Goal: Task Accomplishment & Management: Complete application form

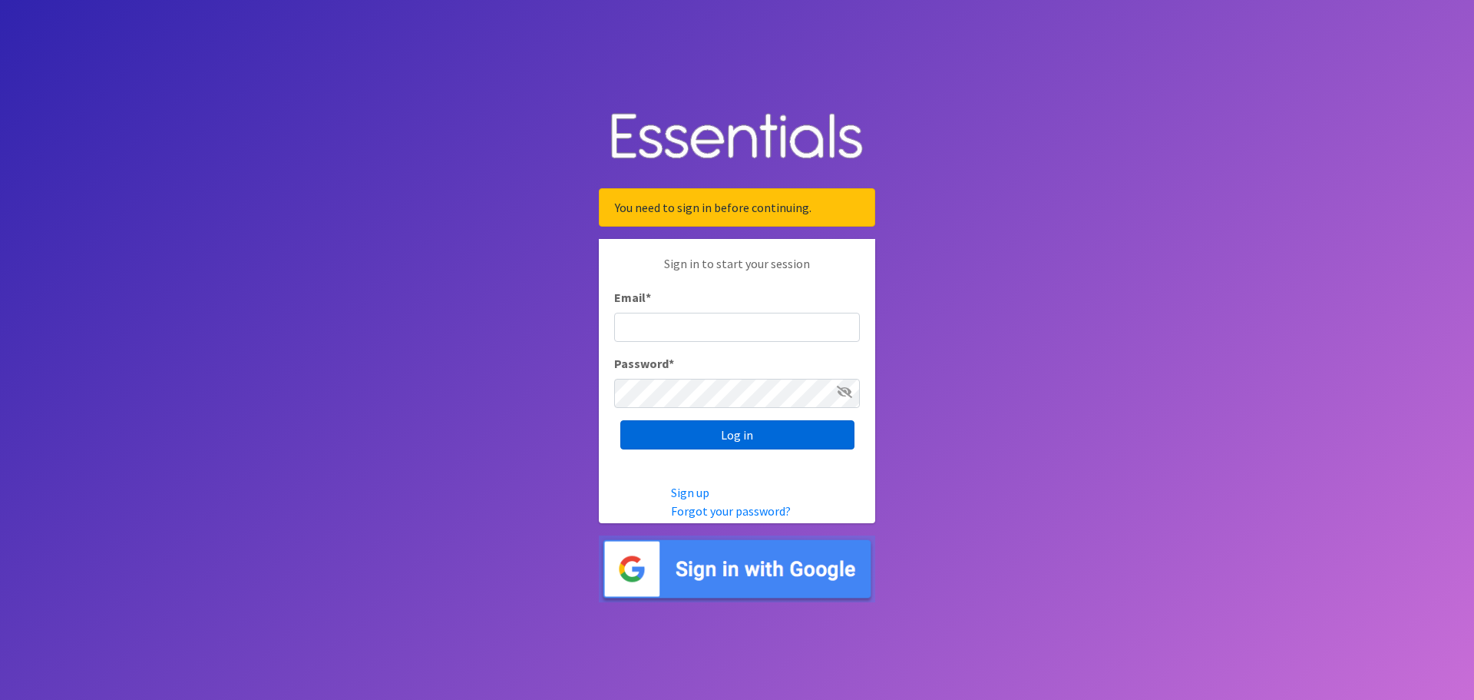
type input "[EMAIL_ADDRESS][PERSON_NAME][DOMAIN_NAME]"
click at [767, 441] on input "Log in" at bounding box center [737, 434] width 234 height 29
click at [752, 435] on input "Log in" at bounding box center [737, 434] width 234 height 29
type input "zapataj@clarke.k12.ga.us"
drag, startPoint x: 772, startPoint y: 332, endPoint x: 494, endPoint y: 339, distance: 278.1
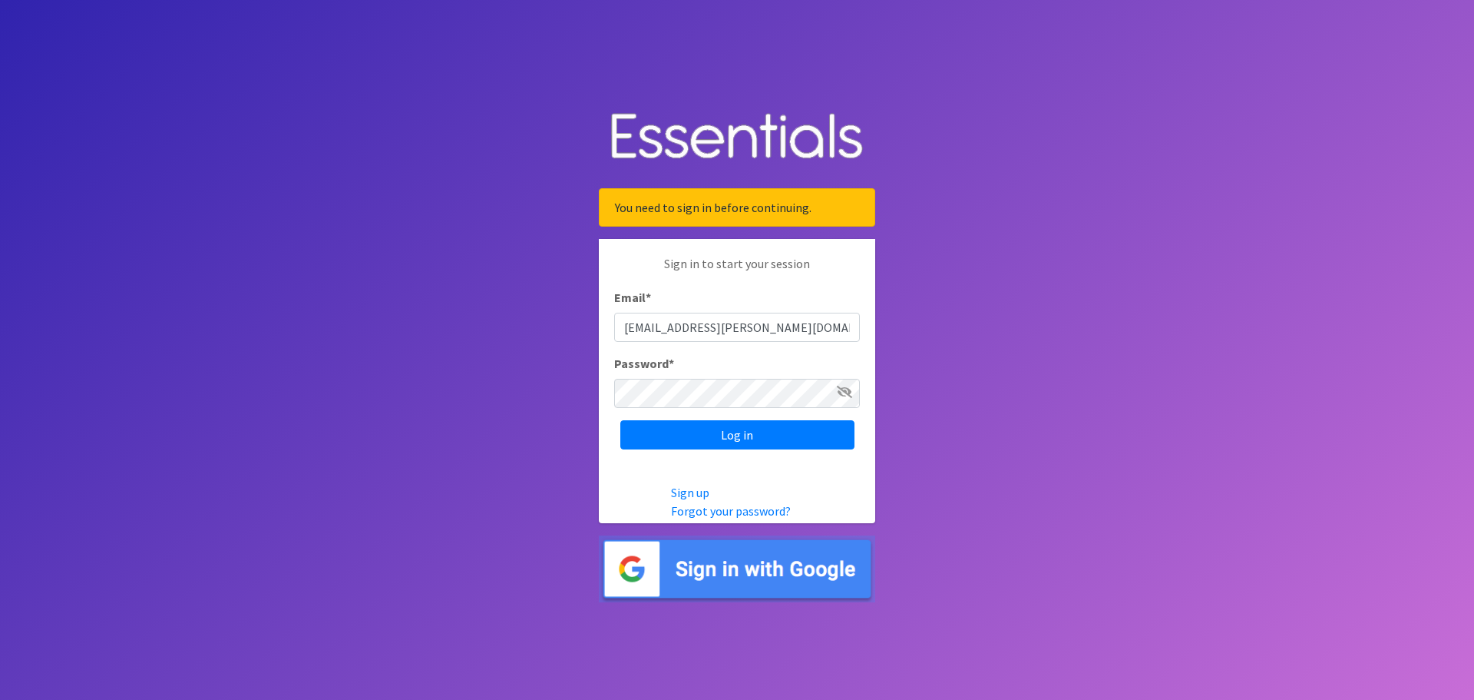
click at [495, 339] on body "You need to sign in before continuing. Sign in to start your session Email * za…" at bounding box center [737, 350] width 1474 height 700
type input "lawsh@clarke.com"
click at [620, 420] on input "Log in" at bounding box center [737, 434] width 234 height 29
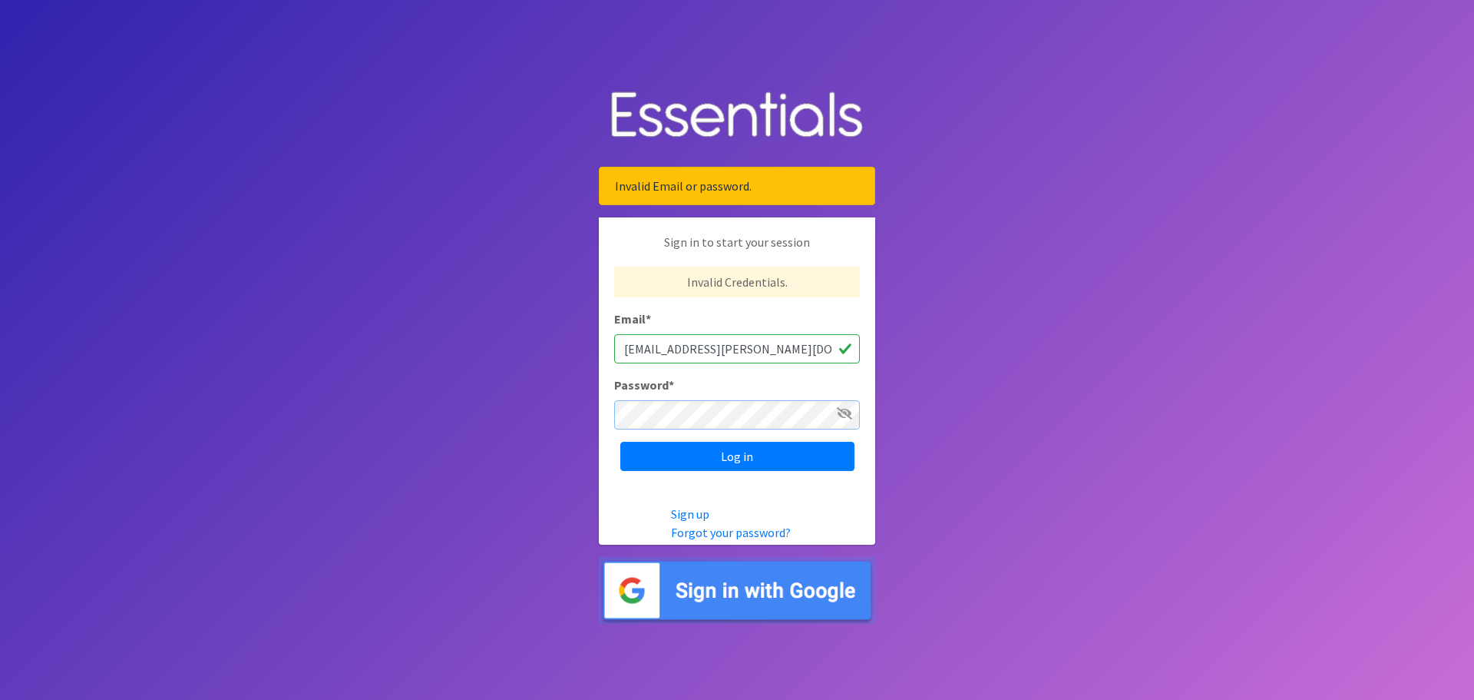
click at [620, 442] on input "Log in" at bounding box center [737, 456] width 234 height 29
click at [708, 531] on link "Forgot your password?" at bounding box center [731, 531] width 120 height 15
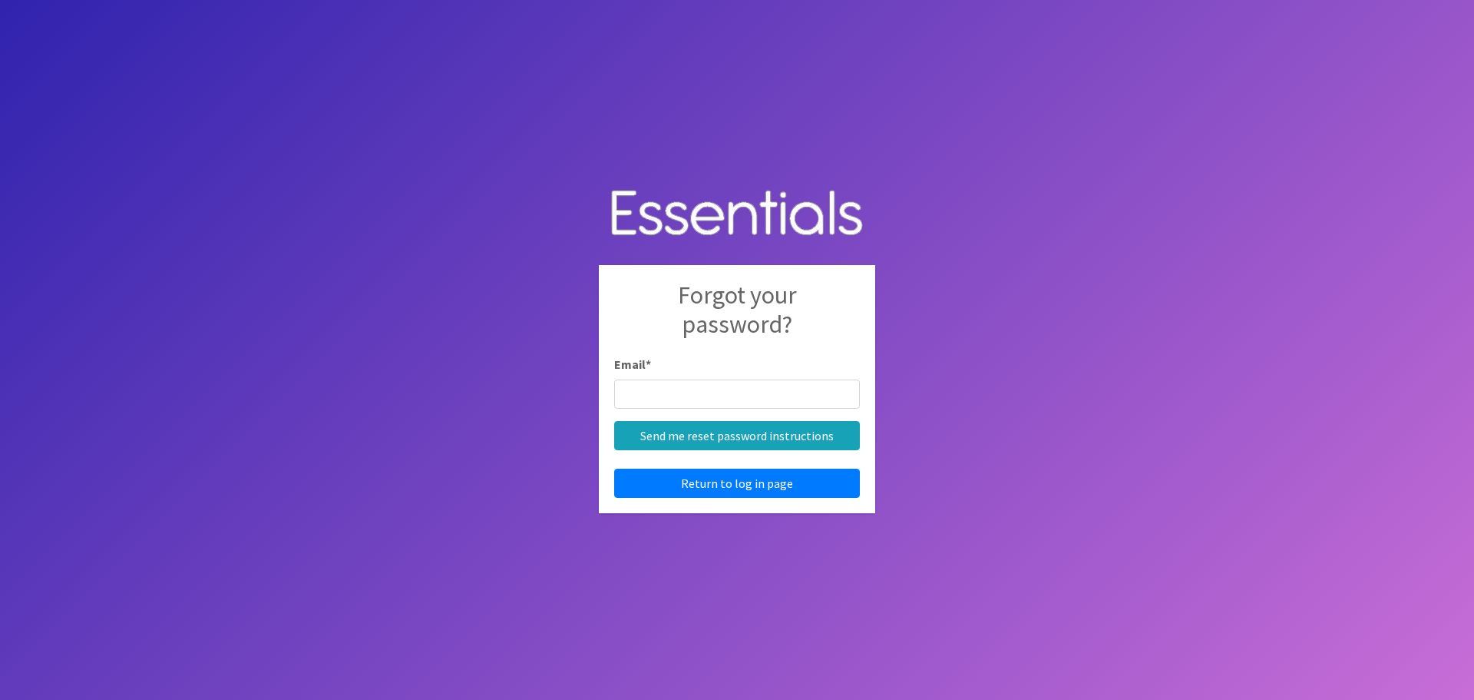
click at [673, 389] on input "Email *" at bounding box center [737, 393] width 246 height 29
type input "l"
click at [664, 477] on link "Return to log in page" at bounding box center [737, 482] width 246 height 29
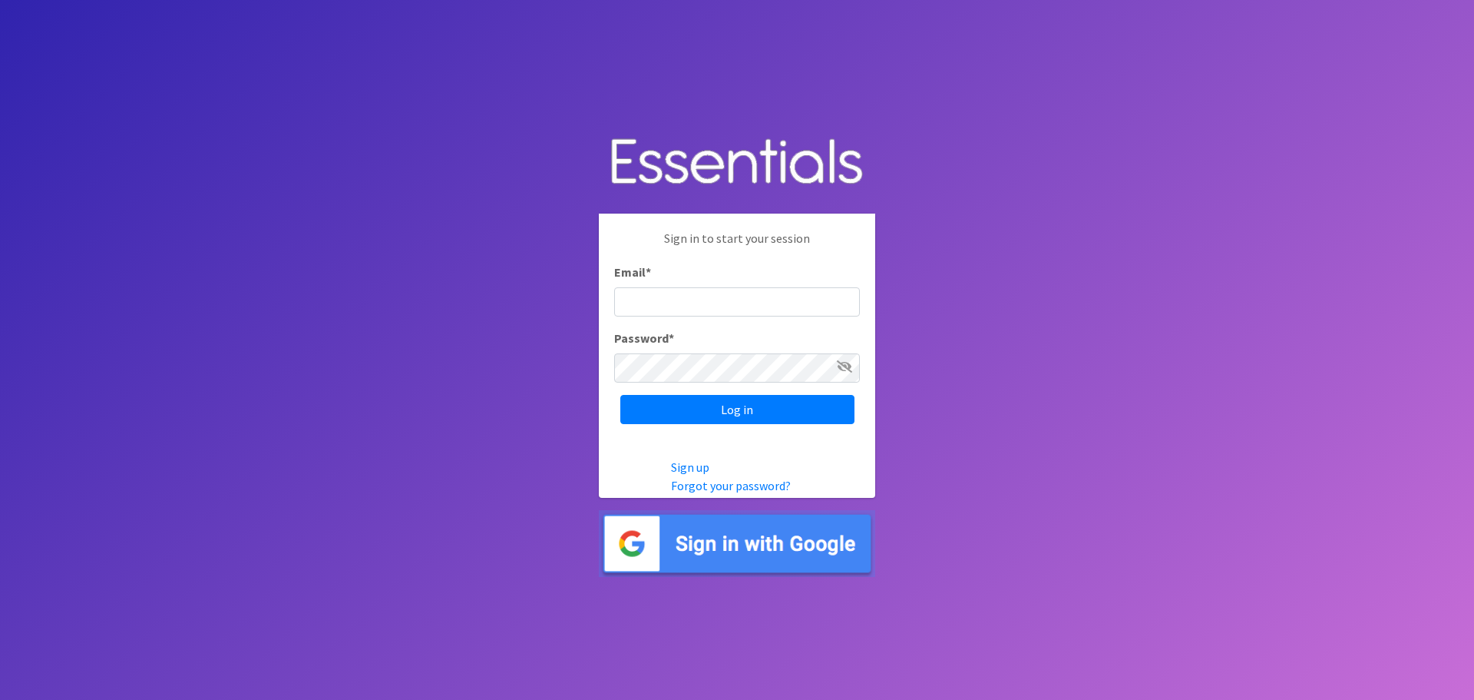
type input "[EMAIL_ADDRESS][PERSON_NAME][DOMAIN_NAME]"
click at [846, 367] on icon at bounding box center [844, 366] width 15 height 12
click at [736, 412] on input "Log in" at bounding box center [737, 409] width 234 height 29
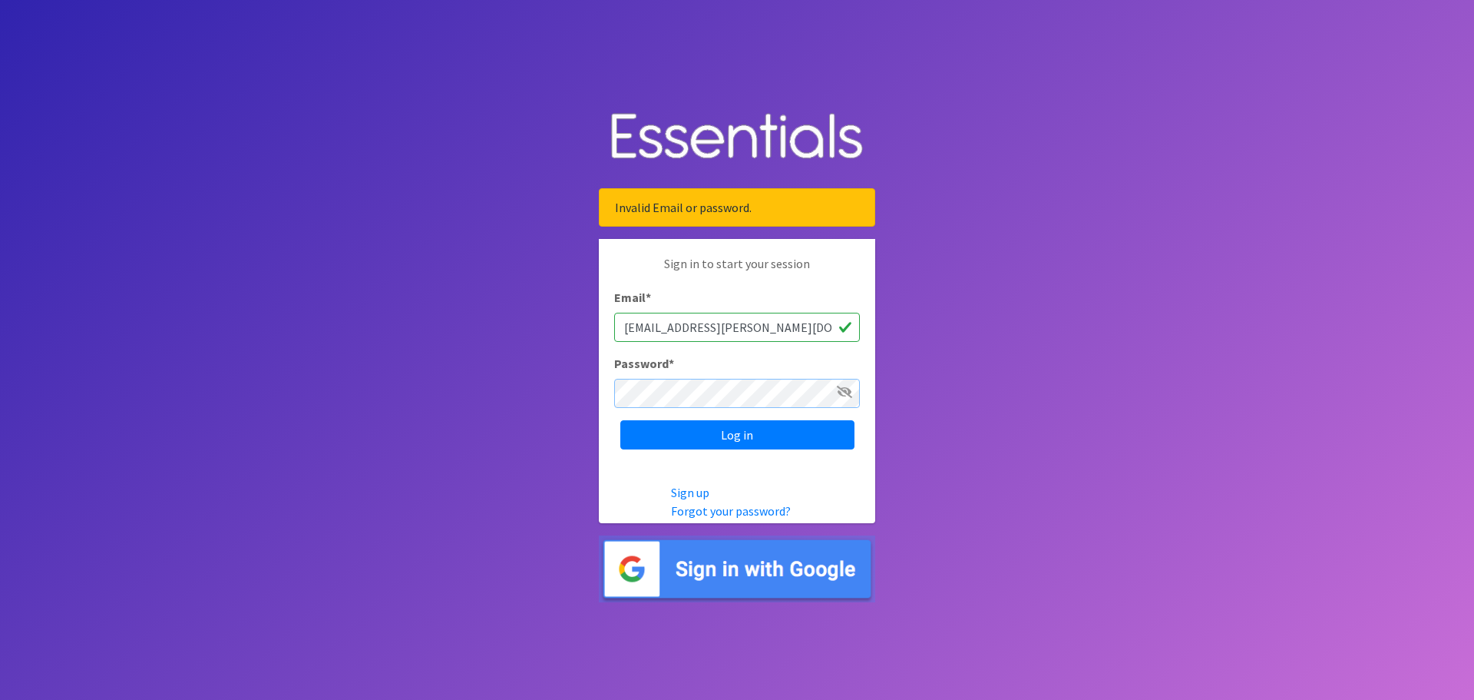
click at [504, 391] on body "Invalid Email or password. Sign in to start your session Email * zapataj@clarke…" at bounding box center [737, 350] width 1474 height 700
click at [620, 420] on input "Log in" at bounding box center [737, 434] width 234 height 29
click at [733, 511] on link "Forgot your password?" at bounding box center [731, 510] width 120 height 15
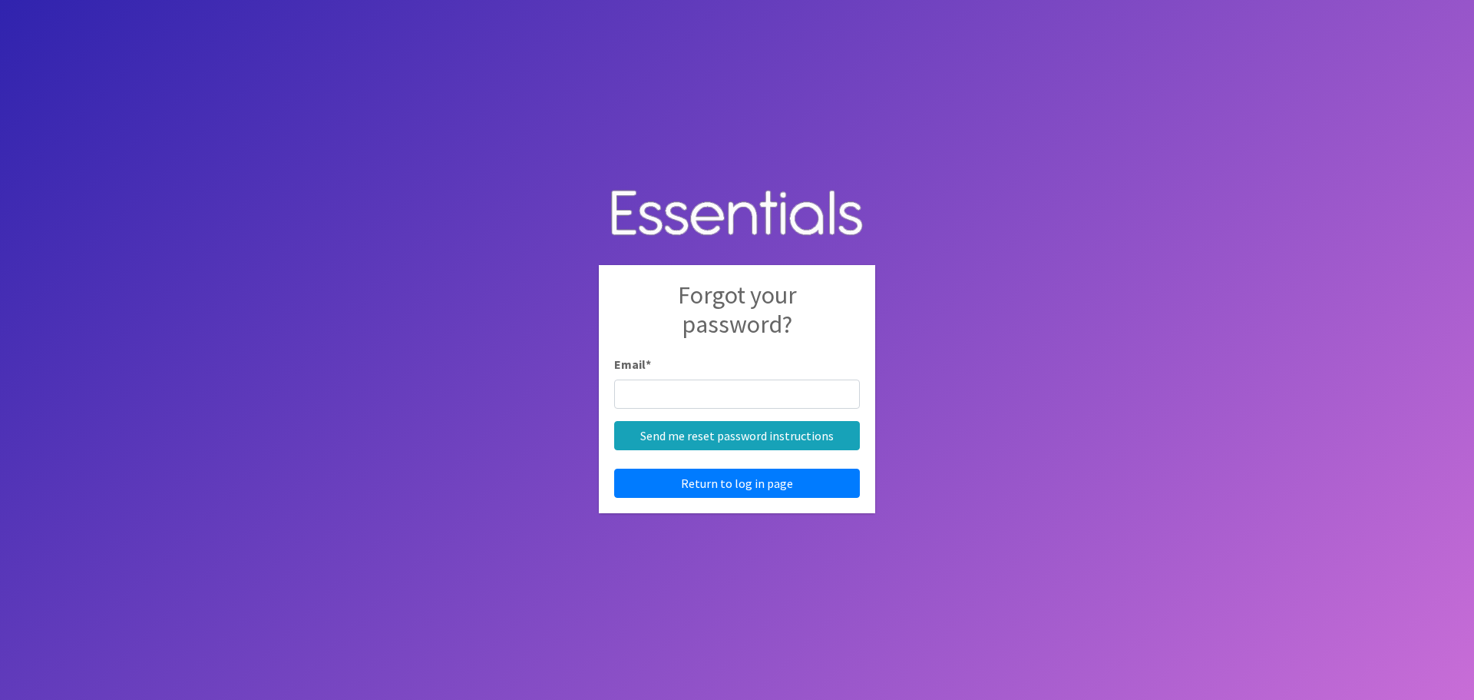
type input "[EMAIL_ADDRESS][PERSON_NAME][DOMAIN_NAME]"
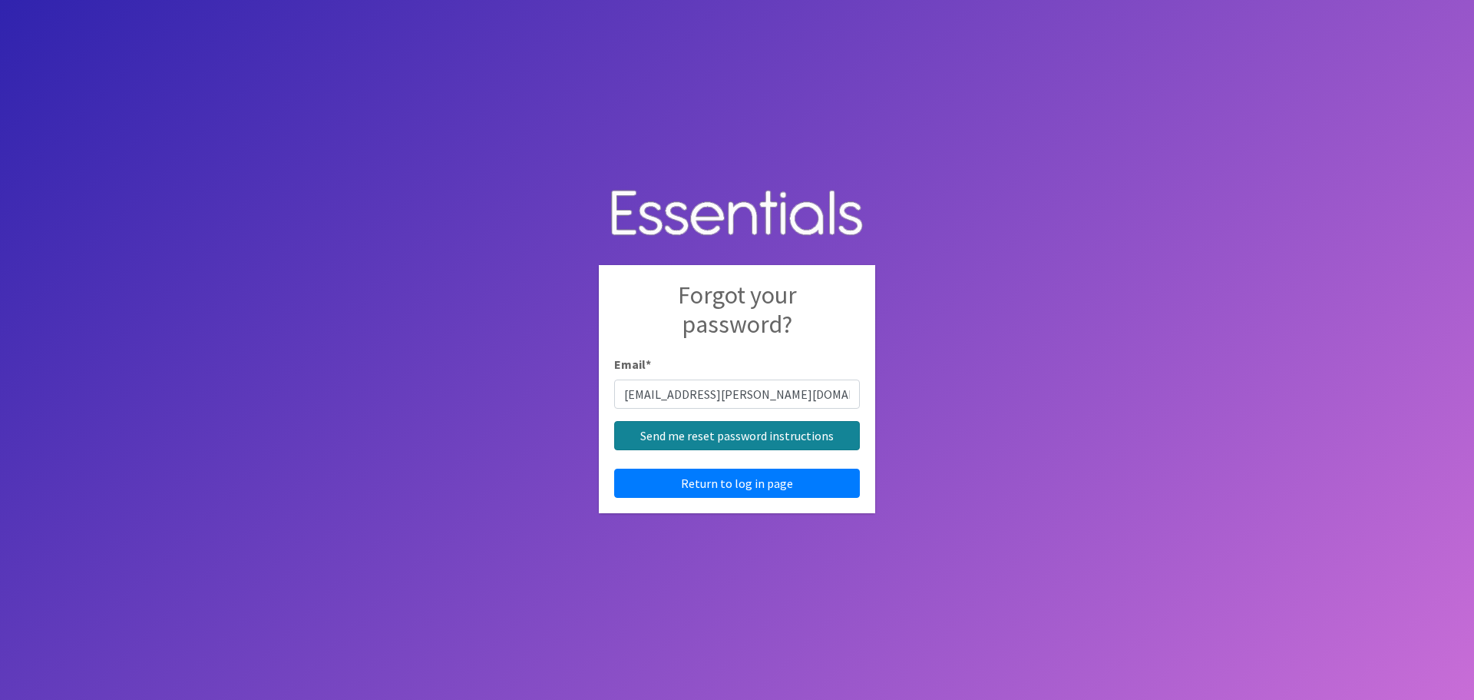
click at [800, 444] on input "Send me reset password instructions" at bounding box center [737, 435] width 246 height 29
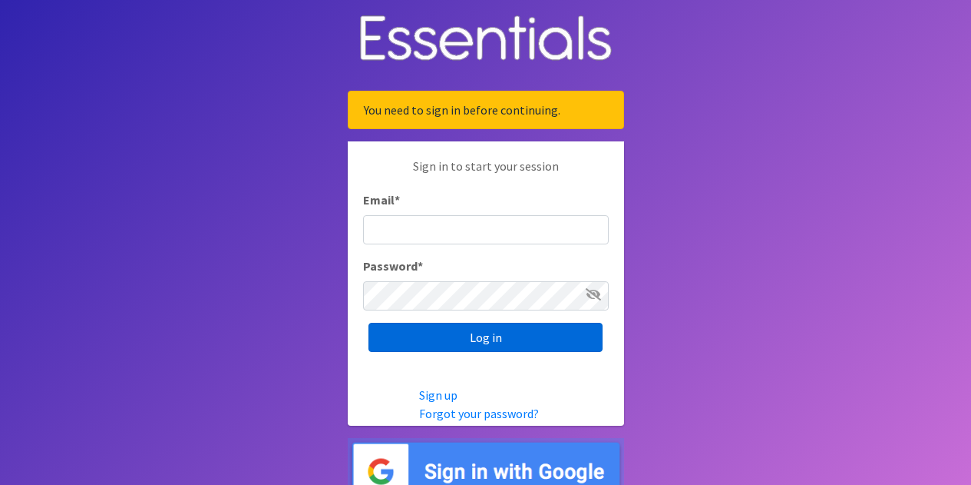
type input "[EMAIL_ADDRESS][PERSON_NAME][DOMAIN_NAME]"
click at [541, 342] on input "Log in" at bounding box center [486, 337] width 234 height 29
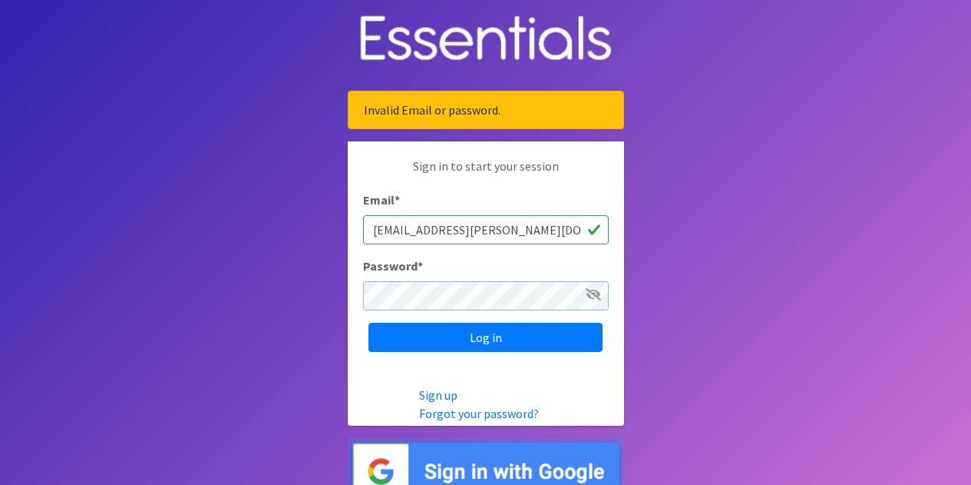
click at [369, 323] on input "Log in" at bounding box center [486, 337] width 234 height 29
click at [594, 288] on icon at bounding box center [593, 294] width 15 height 12
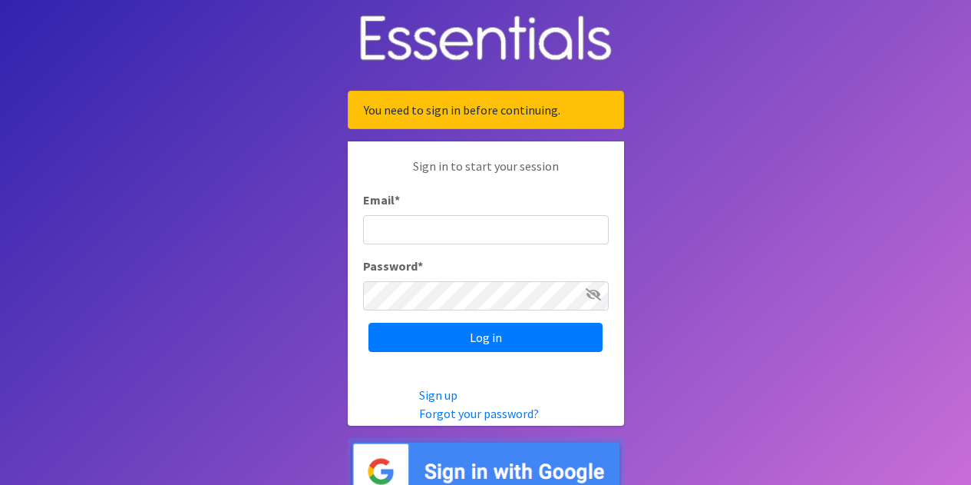
type input "[EMAIL_ADDRESS][PERSON_NAME][DOMAIN_NAME]"
click at [594, 292] on icon at bounding box center [593, 294] width 15 height 12
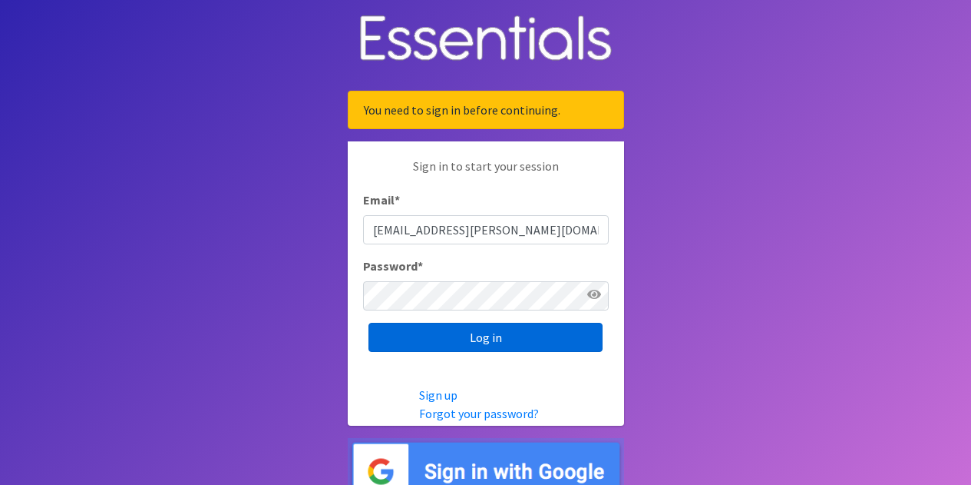
click at [384, 346] on input "Log in" at bounding box center [486, 337] width 234 height 29
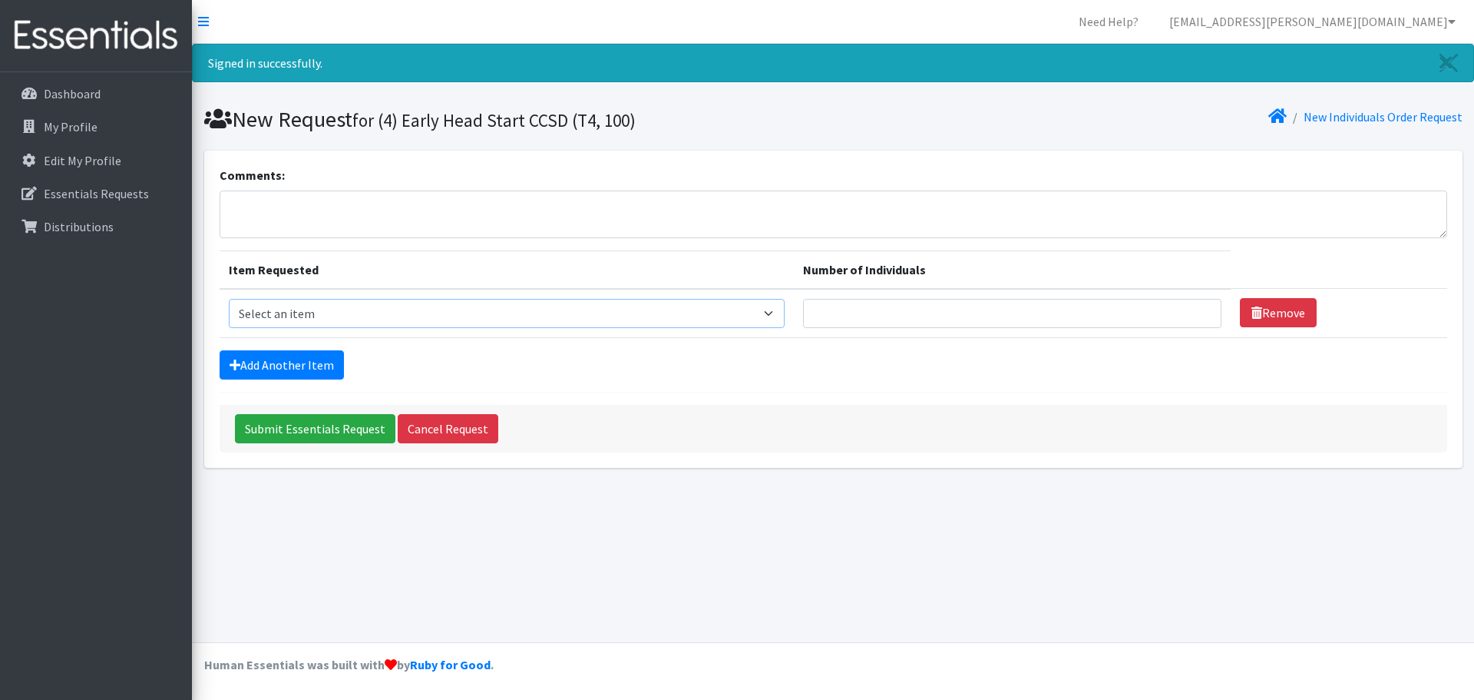
click at [630, 306] on select "Select an item A: Babies - Size 0 (Preemie) A: Babies - Size 01 (newborn) A: Ba…" at bounding box center [507, 313] width 556 height 29
select select "5613"
click at [229, 299] on select "Select an item A: Babies - Size 0 (Preemie) A: Babies - Size 01 (newborn) A: Ba…" at bounding box center [507, 313] width 556 height 29
click at [316, 360] on link "Add Another Item" at bounding box center [282, 364] width 124 height 29
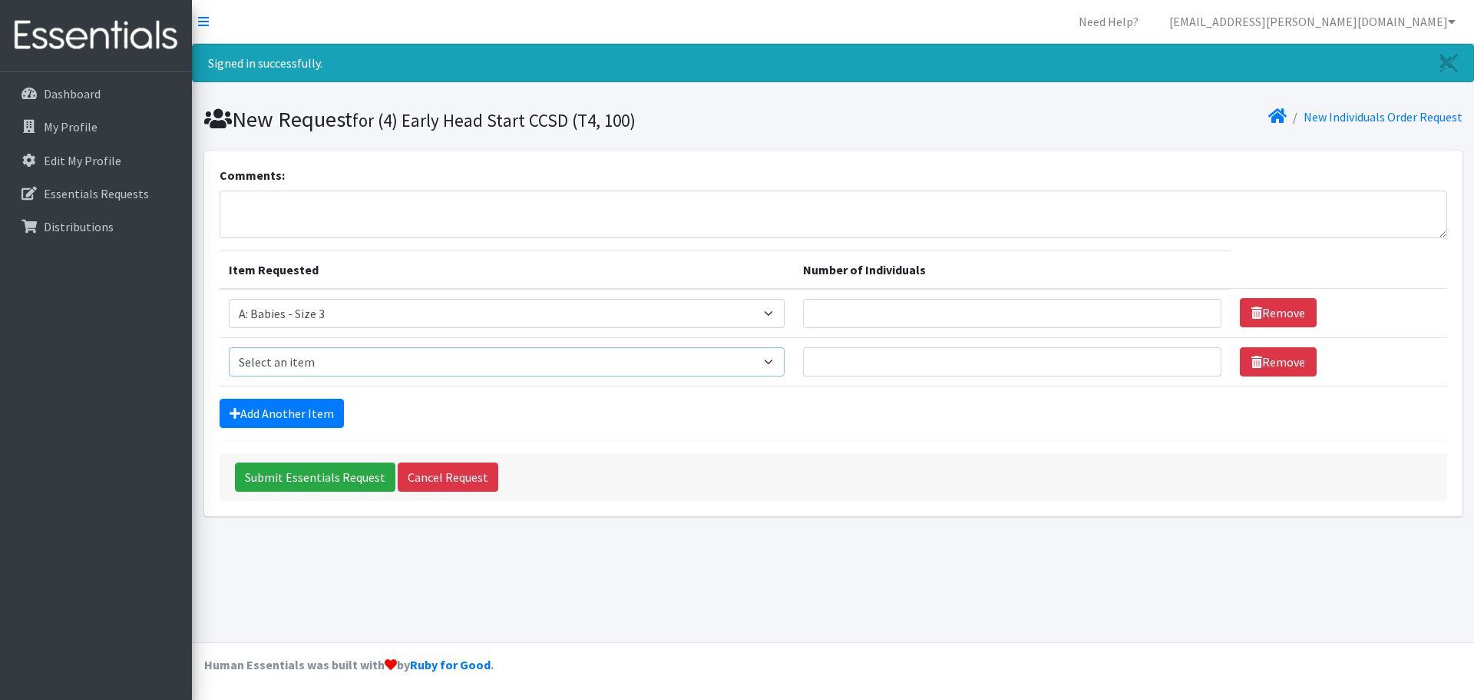
click at [470, 368] on select "Select an item A: Babies - Size 0 (Preemie) A: Babies - Size 01 (newborn) A: Ba…" at bounding box center [507, 361] width 556 height 29
select select "5616"
click at [229, 347] on select "Select an item A: Babies - Size 0 (Preemie) A: Babies - Size 01 (newborn) A: Ba…" at bounding box center [507, 361] width 556 height 29
click at [327, 415] on link "Add Another Item" at bounding box center [282, 413] width 124 height 29
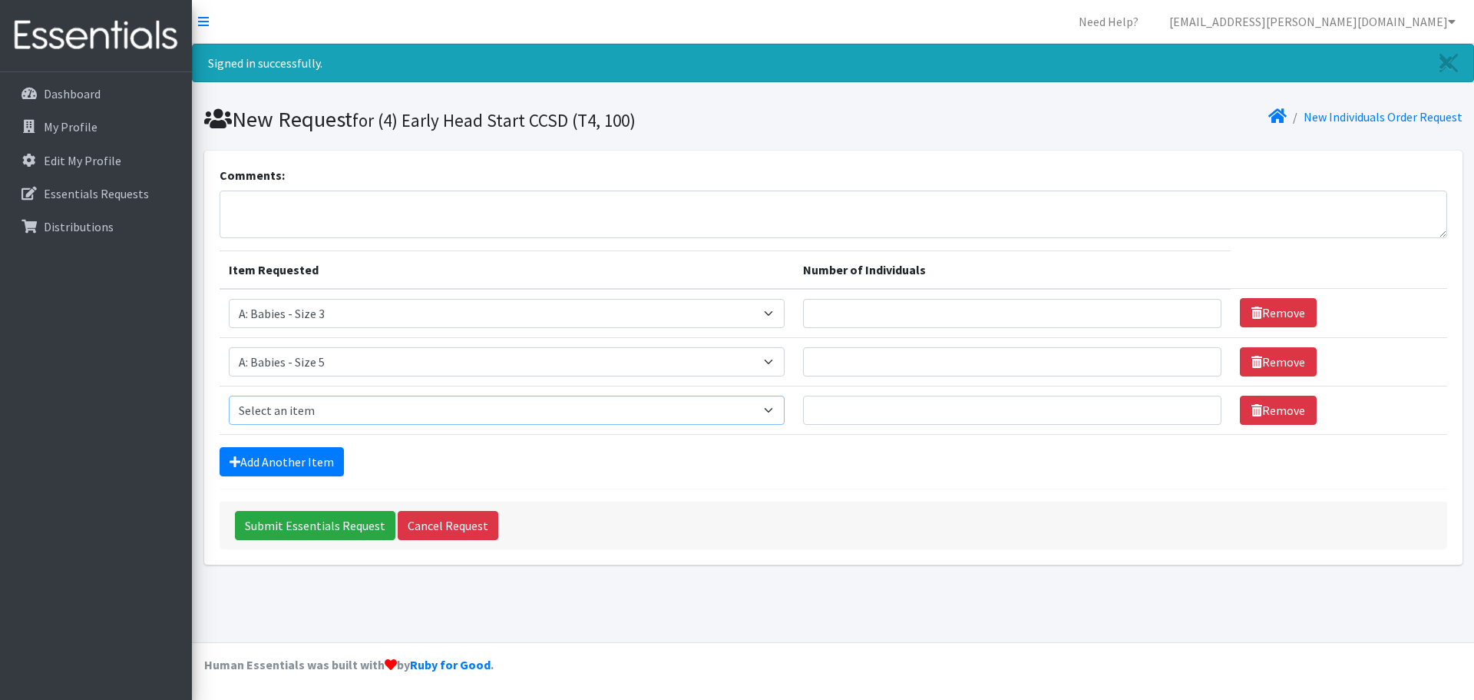
click at [417, 414] on select "Select an item A: Babies - Size 0 (Preemie) A: Babies - Size 01 (newborn) A: Ba…" at bounding box center [507, 409] width 556 height 29
select select "8888"
click at [229, 395] on select "Select an item A: Babies - Size 0 (Preemie) A: Babies - Size 01 (newborn) A: Ba…" at bounding box center [507, 409] width 556 height 29
click at [294, 452] on link "Add Another Item" at bounding box center [282, 461] width 124 height 29
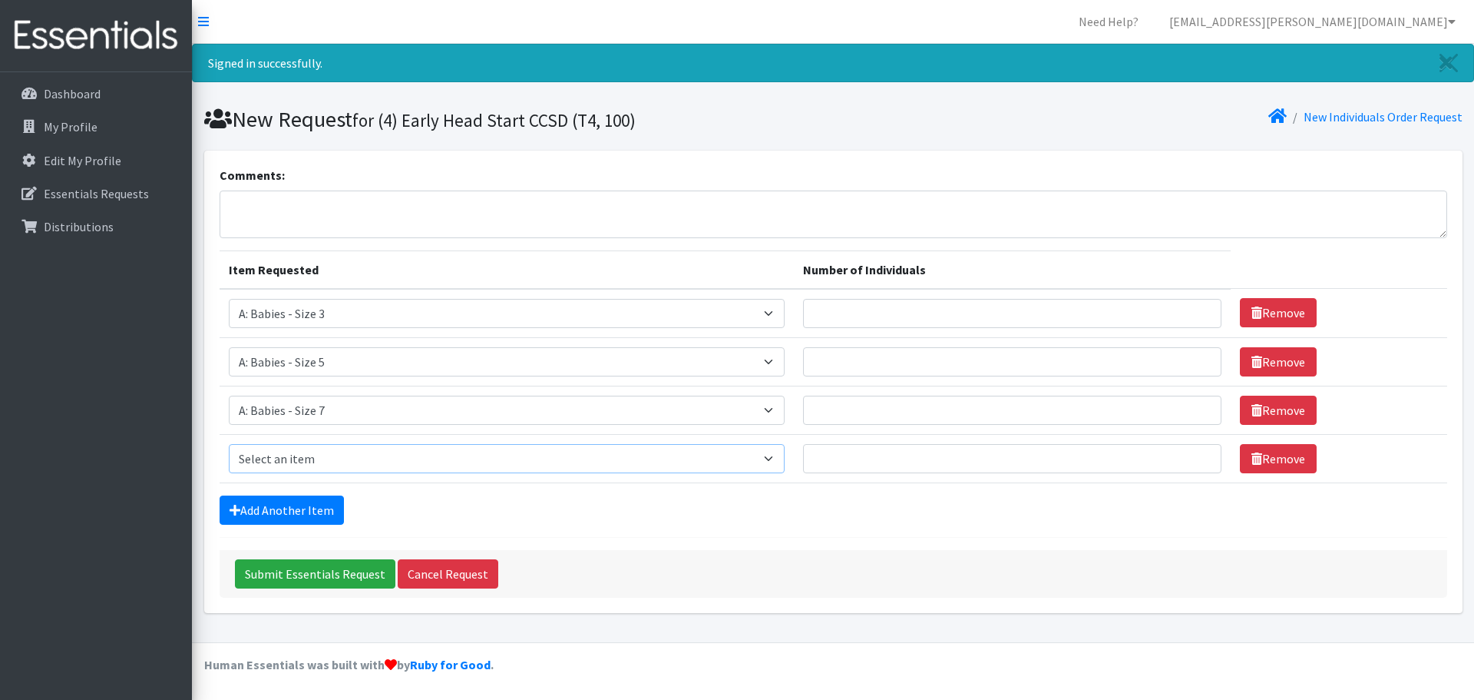
click at [313, 466] on select "Select an item A: Babies - Size 0 (Preemie) A: Babies - Size 01 (newborn) A: Ba…" at bounding box center [507, 458] width 556 height 29
select select "8889"
click at [229, 444] on select "Select an item A: Babies - Size 0 (Preemie) A: Babies - Size 01 (newborn) A: Ba…" at bounding box center [507, 458] width 556 height 29
click at [370, 455] on select "Select an item A: Babies - Size 0 (Preemie) A: Babies - Size 01 (newborn) A: Ba…" at bounding box center [507, 458] width 556 height 29
click at [229, 444] on select "Select an item A: Babies - Size 0 (Preemie) A: Babies - Size 01 (newborn) A: Ba…" at bounding box center [507, 458] width 556 height 29
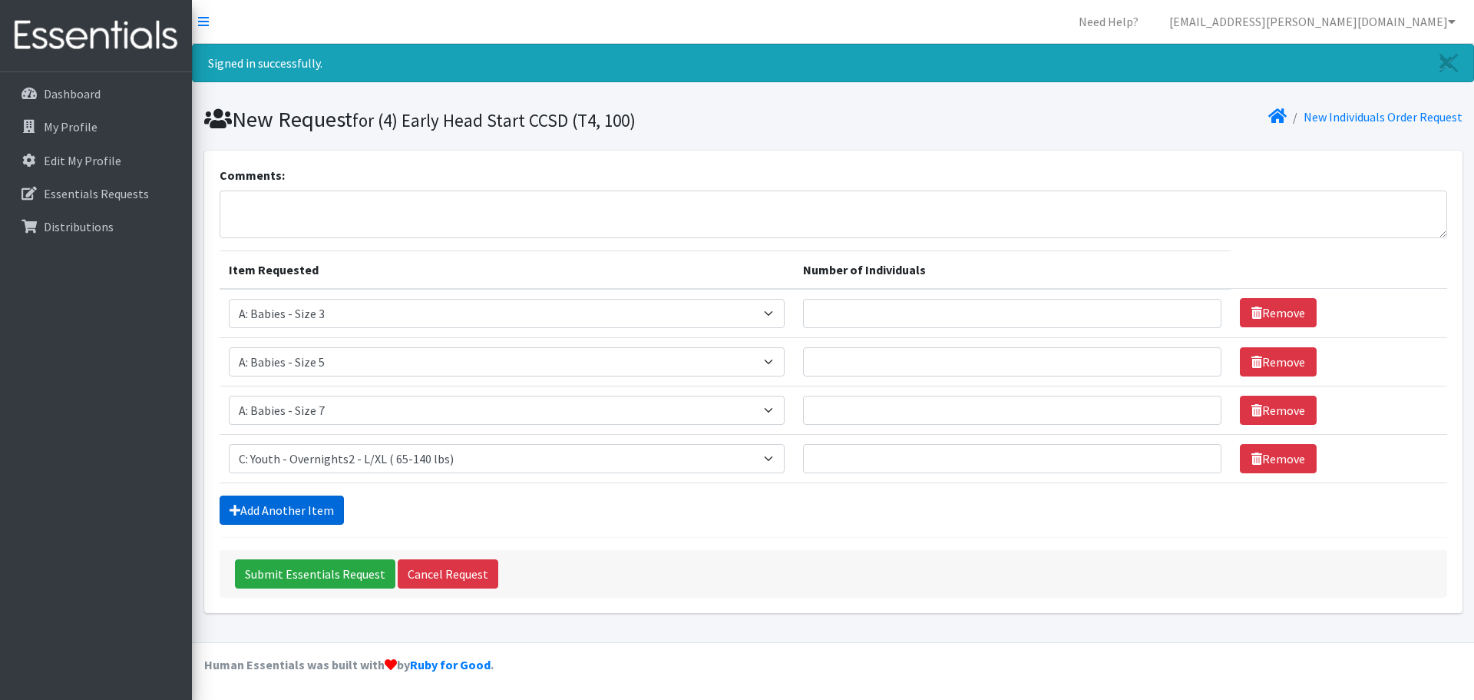
click at [323, 484] on link "Add Another Item" at bounding box center [282, 509] width 124 height 29
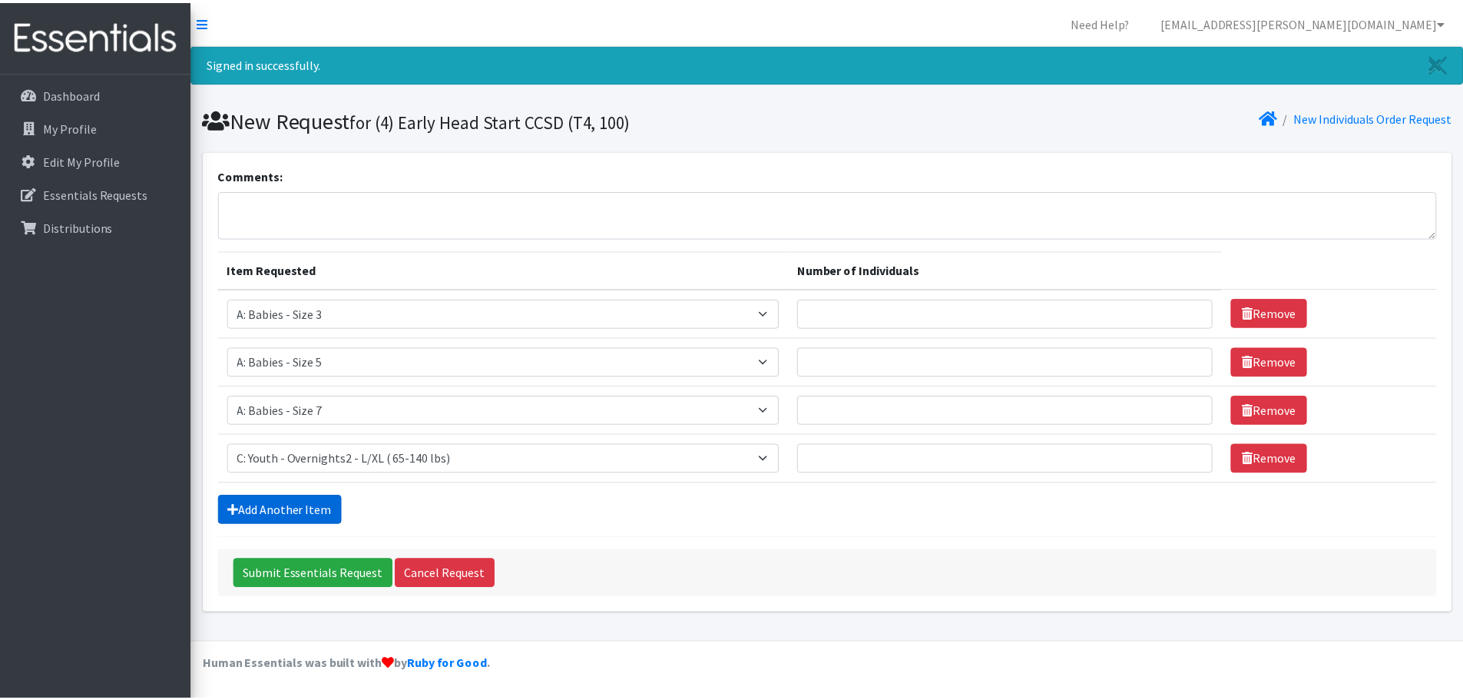
scroll to position [31, 0]
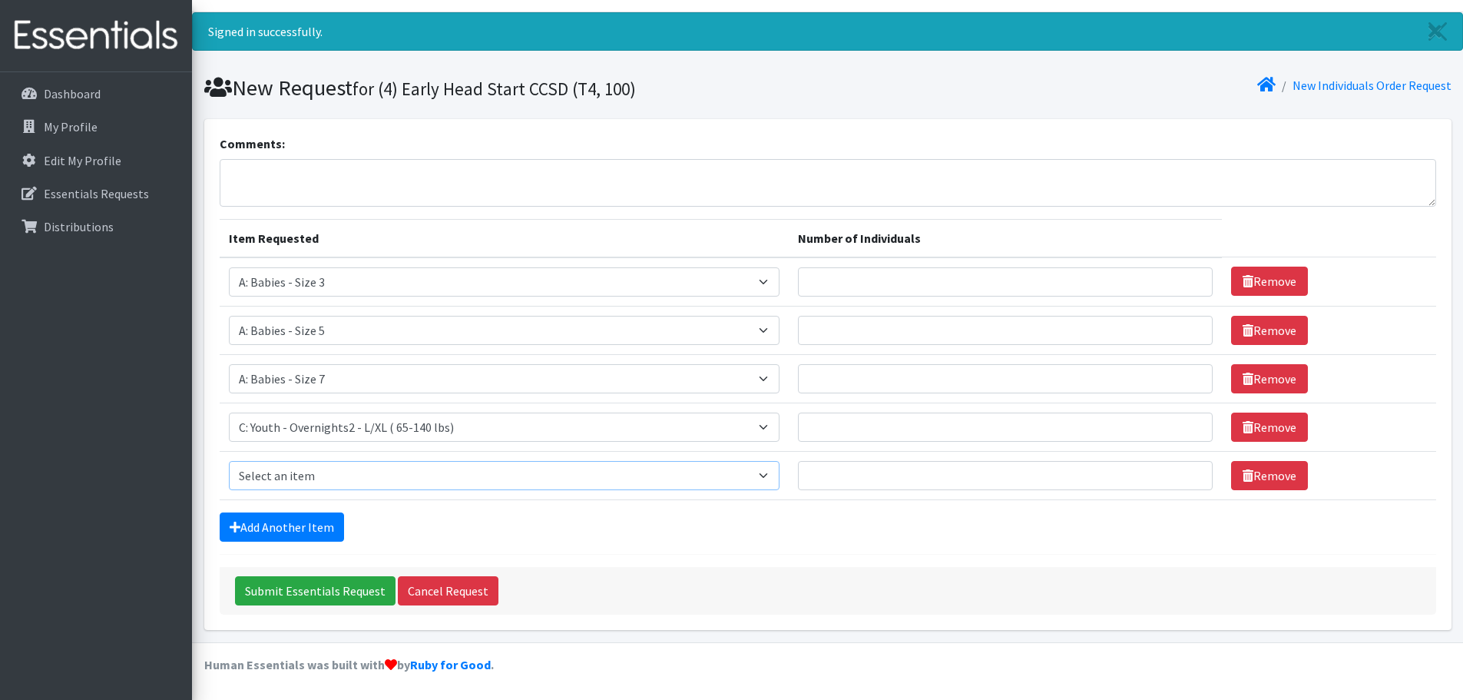
click at [349, 480] on select "Select an item A: Babies - Size 0 (Preemie) A: Babies - Size 01 (newborn) A: Ba…" at bounding box center [504, 475] width 551 height 29
click at [951, 106] on section "New Request for (4) Early Head Start CCSD (T4, 100) New Individuals Order Reque…" at bounding box center [827, 91] width 1271 height 56
click at [971, 280] on input "Number of Individuals" at bounding box center [1005, 281] width 415 height 29
type input "10"
click at [971, 334] on input "Number of Individuals" at bounding box center [1005, 330] width 415 height 29
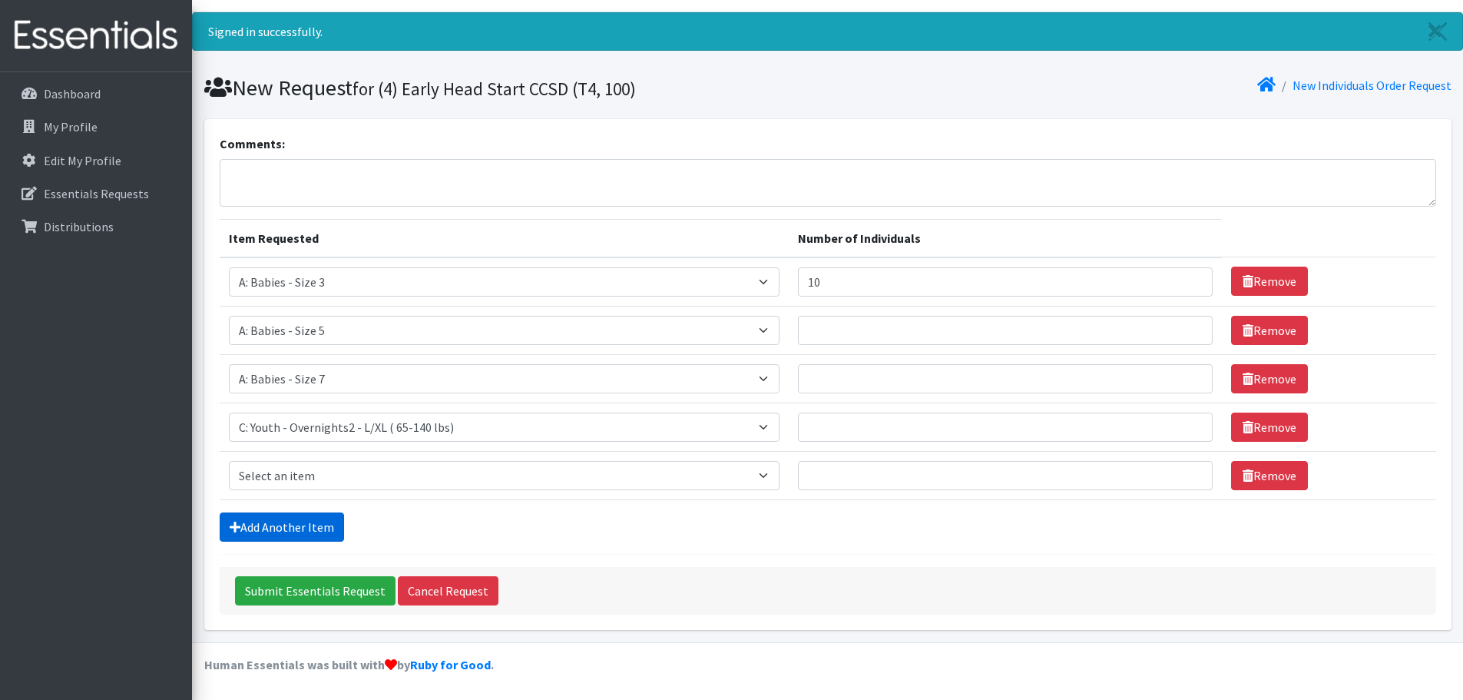
click at [293, 484] on link "Add Another Item" at bounding box center [282, 526] width 124 height 29
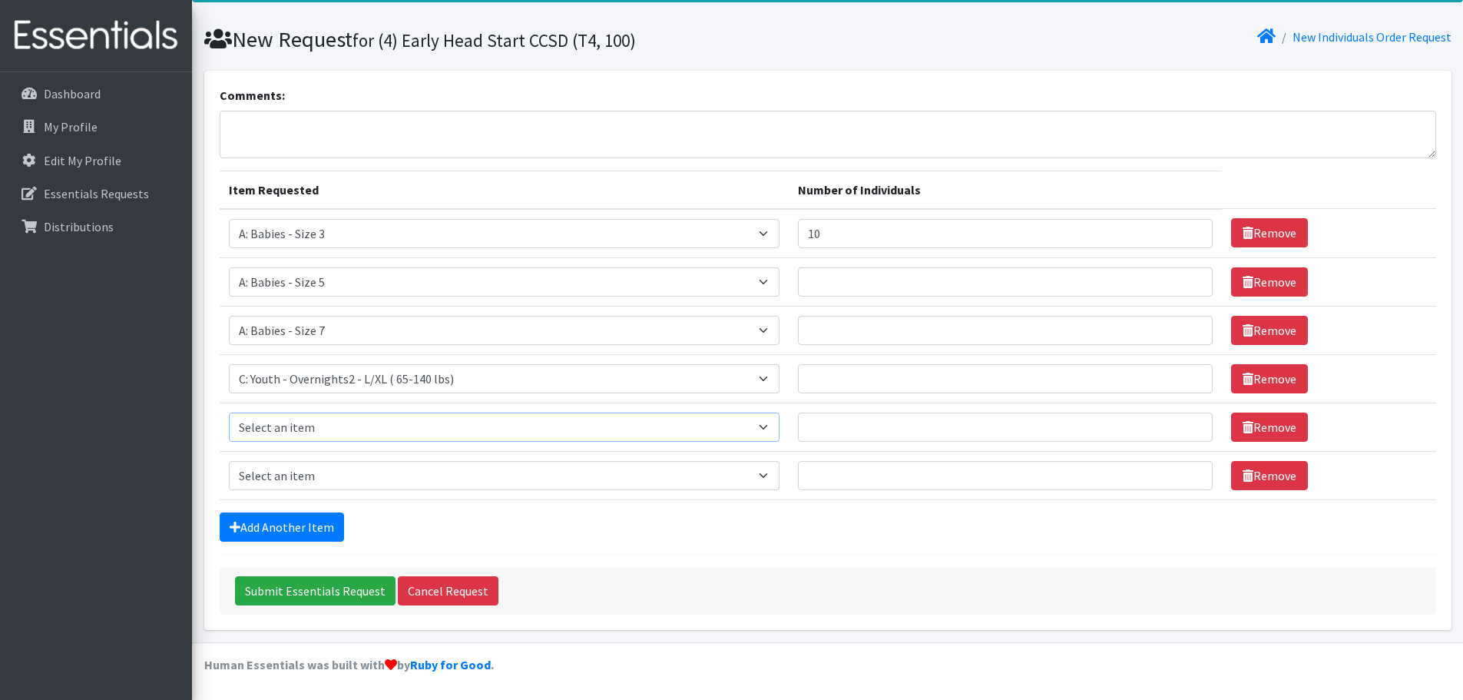
click at [392, 432] on select "Select an item A: Babies - Size 0 (Preemie) A: Babies - Size 01 (newborn) A: Ba…" at bounding box center [504, 426] width 551 height 29
click at [971, 484] on div "Add Another Item" at bounding box center [828, 526] width 1216 height 29
click at [971, 428] on link "Remove" at bounding box center [1269, 426] width 77 height 29
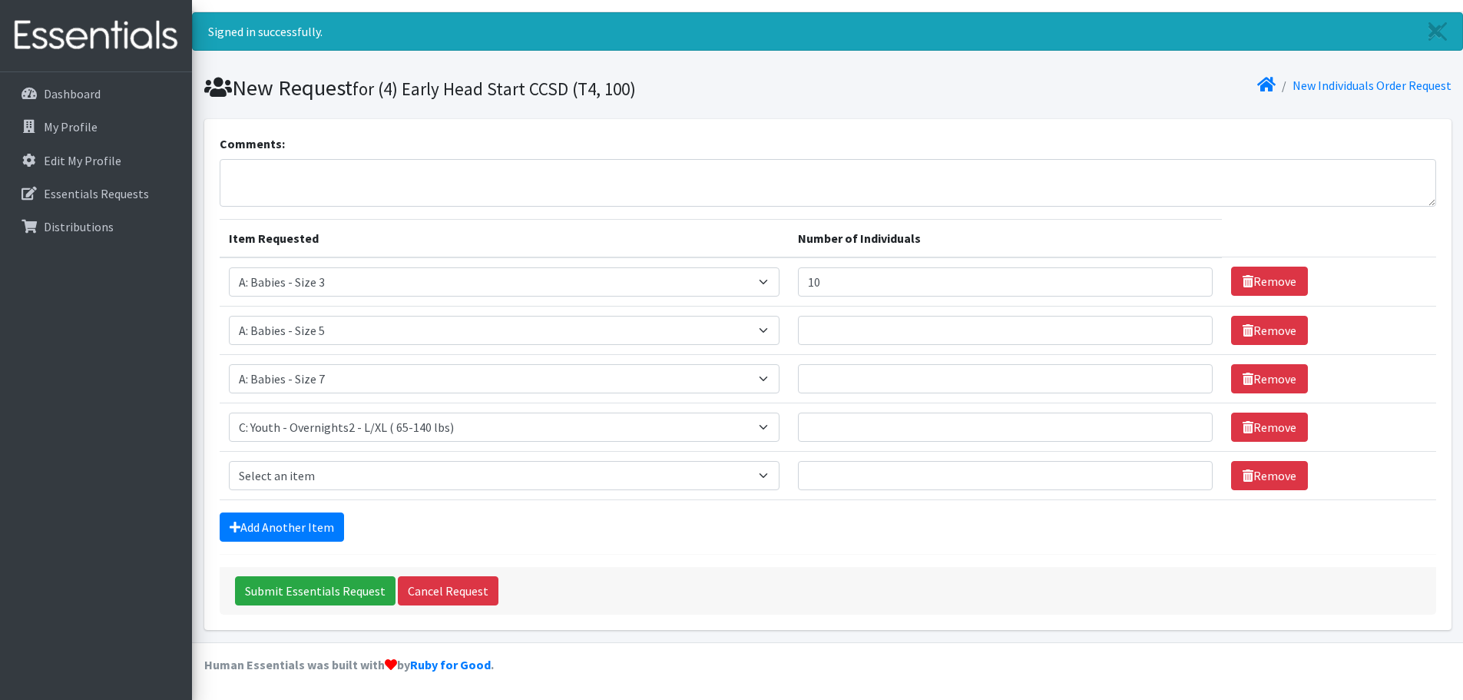
scroll to position [31, 0]
click at [971, 468] on link "Remove" at bounding box center [1269, 475] width 77 height 29
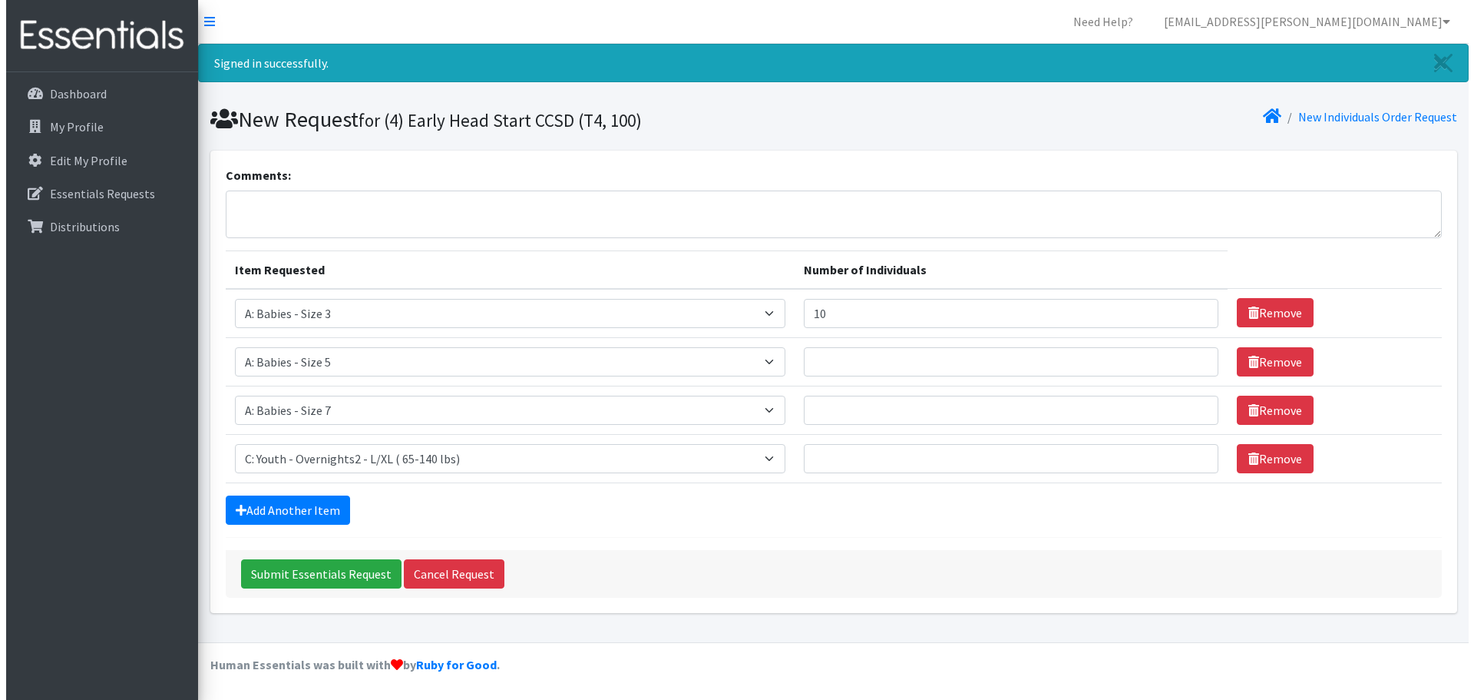
scroll to position [0, 0]
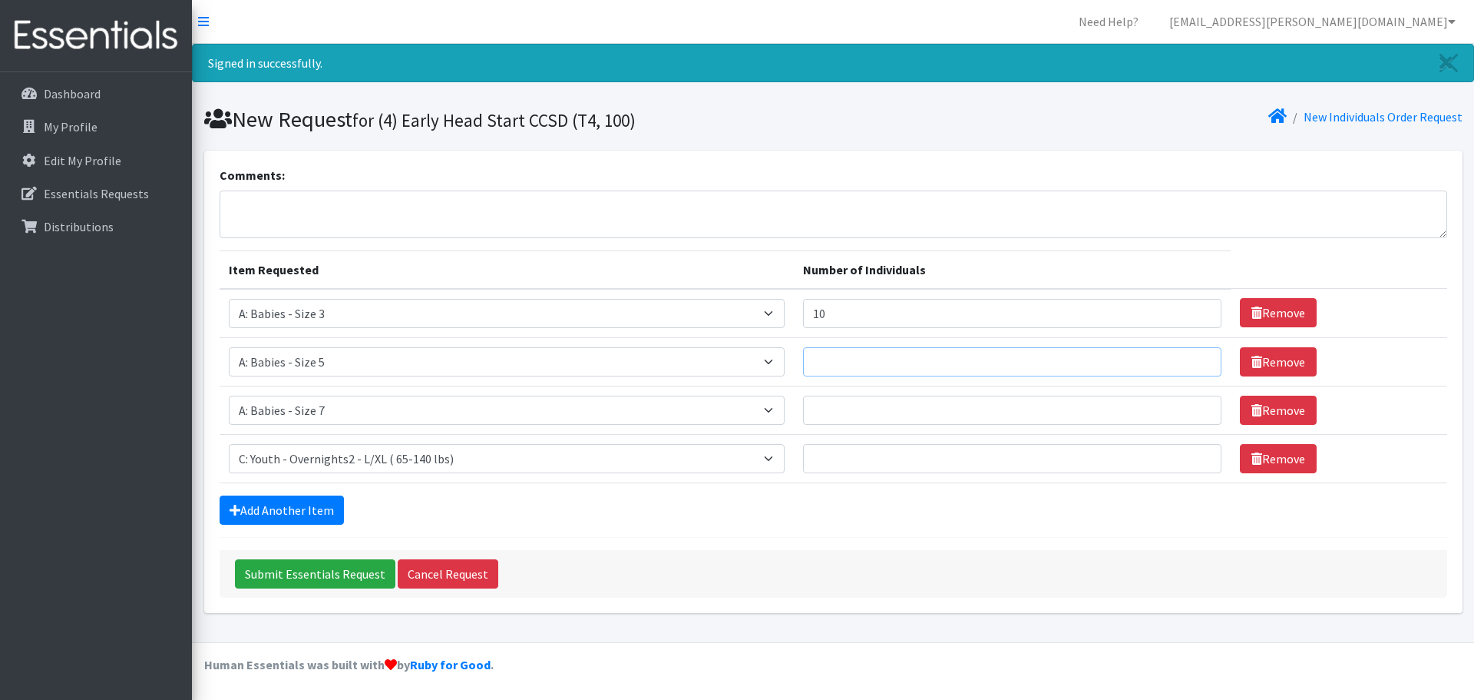
click at [865, 357] on input "Number of Individuals" at bounding box center [1012, 361] width 419 height 29
type input "30"
click at [859, 409] on input "Number of Individuals" at bounding box center [1012, 409] width 419 height 29
type input "20"
click at [857, 458] on input "Number of Individuals" at bounding box center [1012, 458] width 419 height 29
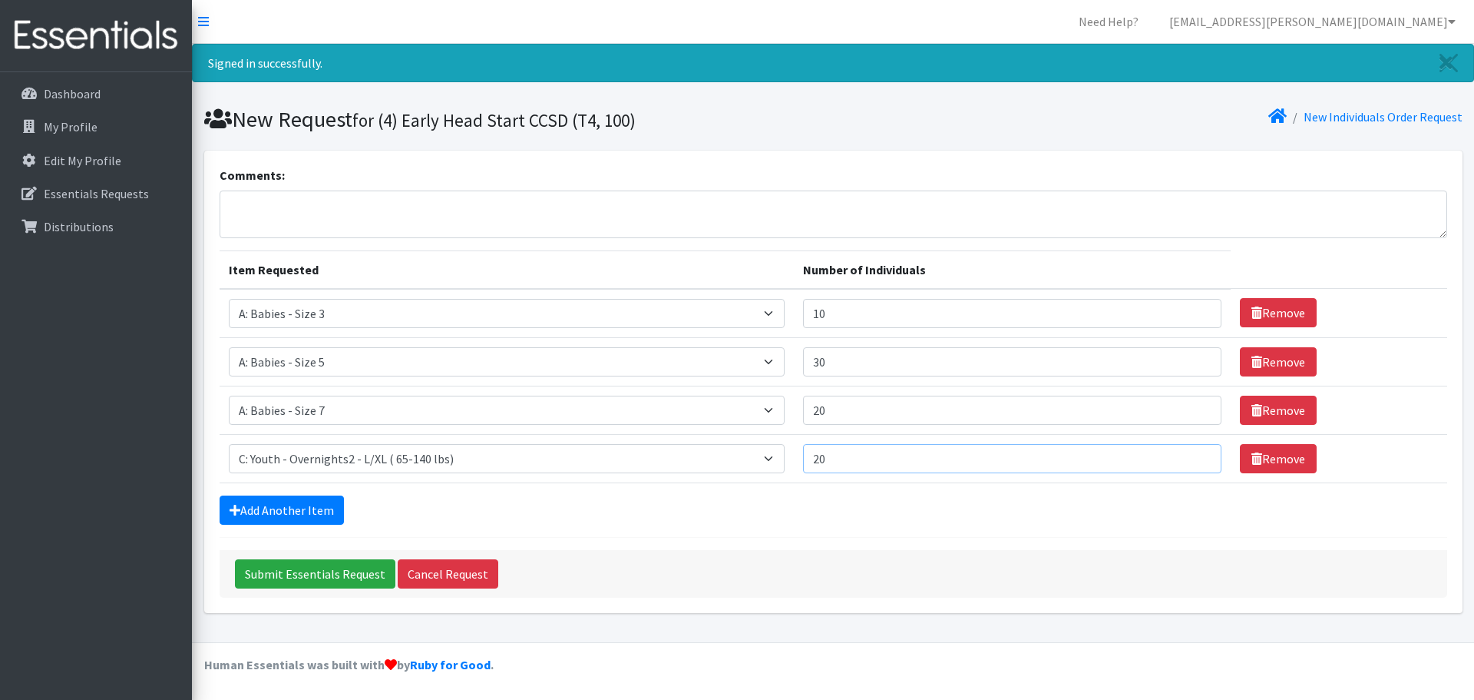
type input "2"
type input "30"
click at [875, 364] on input "30" at bounding box center [1012, 361] width 419 height 29
type input "3"
type input "4"
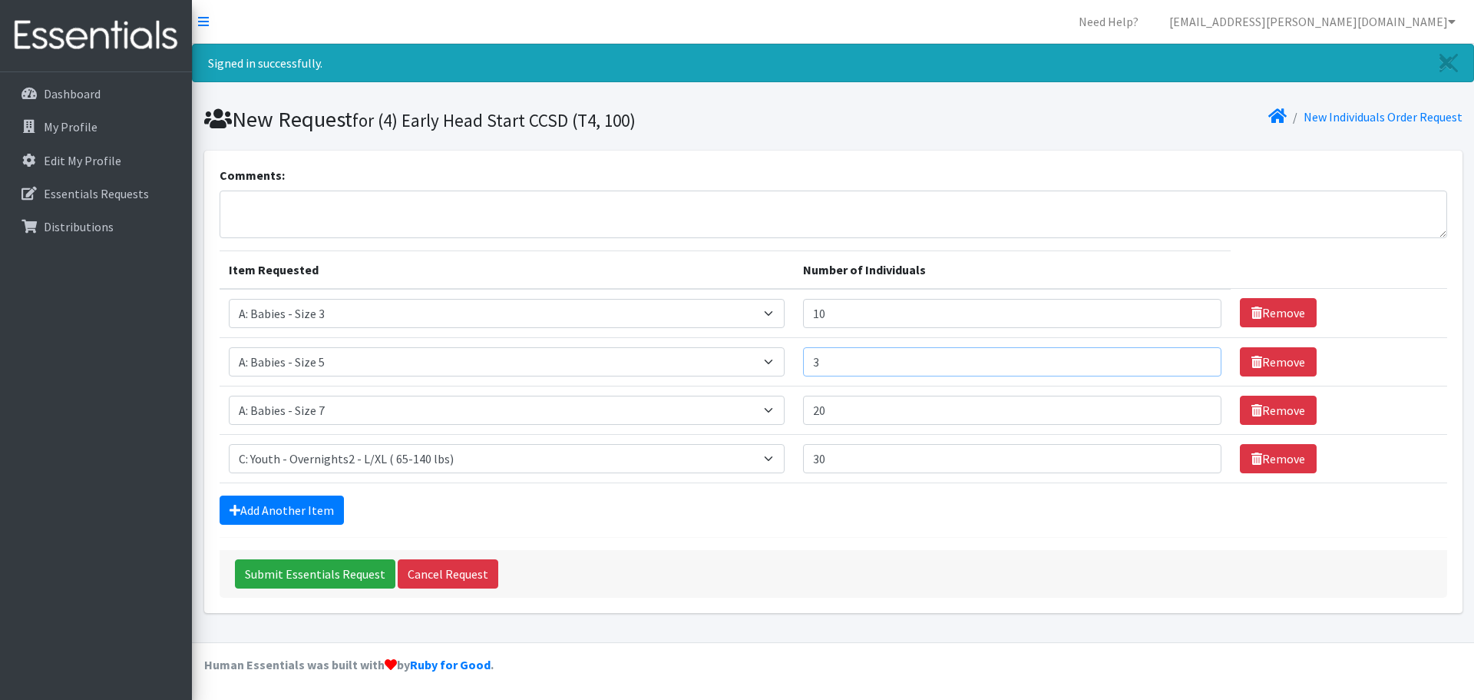
type input "30"
click at [326, 484] on link "Add Another Item" at bounding box center [282, 509] width 124 height 29
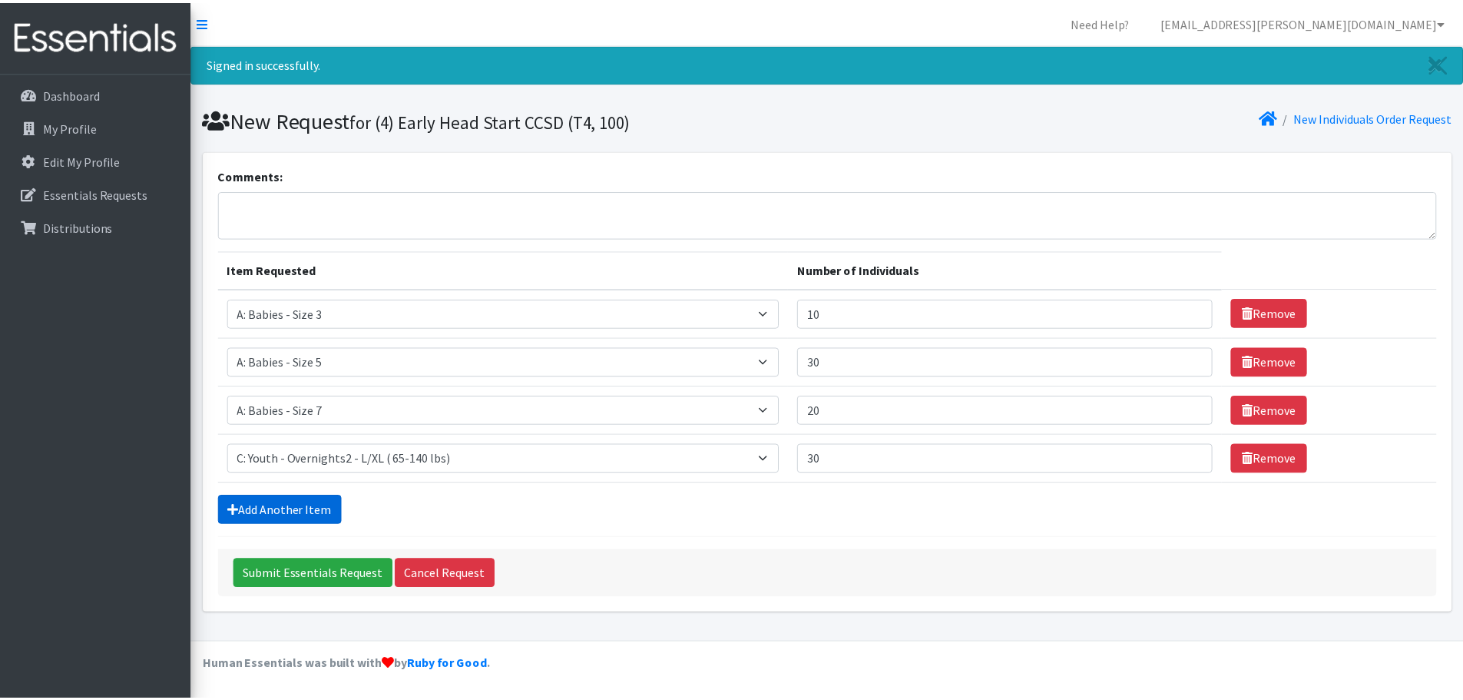
scroll to position [31, 0]
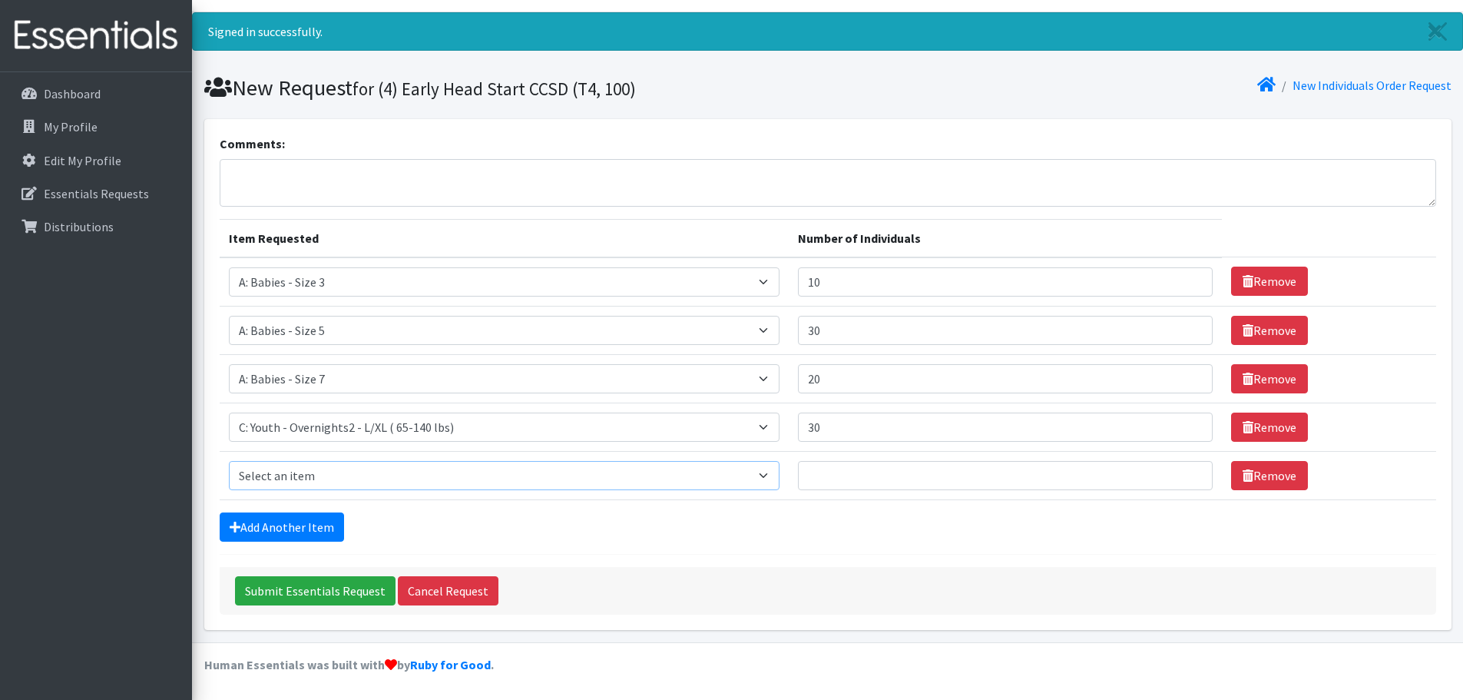
click at [405, 472] on select "Select an item A: Babies - Size 0 (Preemie) A: Babies - Size 01 (newborn) A: Ba…" at bounding box center [504, 475] width 551 height 29
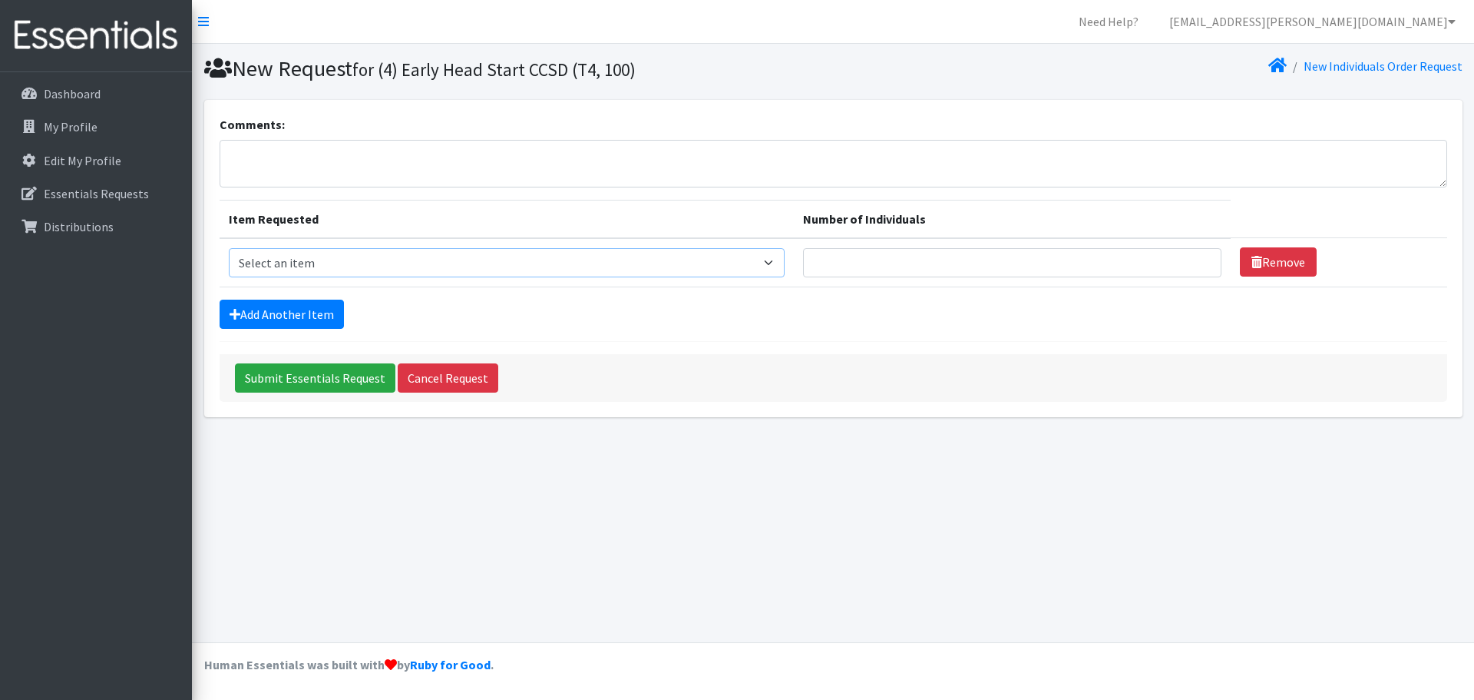
click at [747, 261] on select "Select an item A: Babies - Size 0 (Preemie) A: Babies - Size 01 (newborn) A: Ba…" at bounding box center [507, 262] width 556 height 29
select select "5610"
click at [229, 248] on select "Select an item A: Babies - Size 0 (Preemie) A: Babies - Size 01 (newborn) A: Ba…" at bounding box center [507, 262] width 556 height 29
click at [328, 321] on link "Add Another Item" at bounding box center [282, 313] width 124 height 29
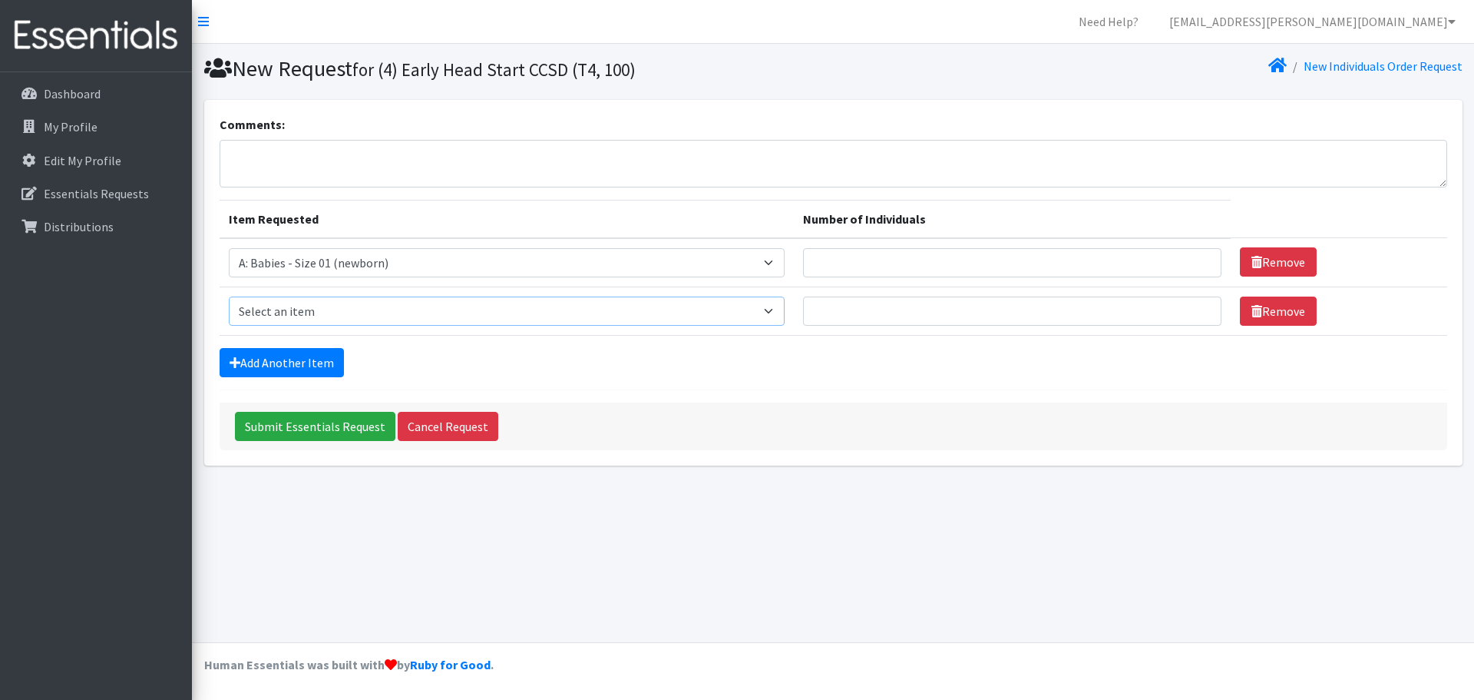
click at [411, 309] on select "Select an item A: Babies - Size 0 (Preemie) A: Babies - Size 01 (newborn) A: Ba…" at bounding box center [507, 310] width 556 height 29
select select "5611"
click at [229, 296] on select "Select an item A: Babies - Size 0 (Preemie) A: Babies - Size 01 (newborn) A: Ba…" at bounding box center [507, 310] width 556 height 29
click at [279, 353] on link "Add Another Item" at bounding box center [282, 362] width 124 height 29
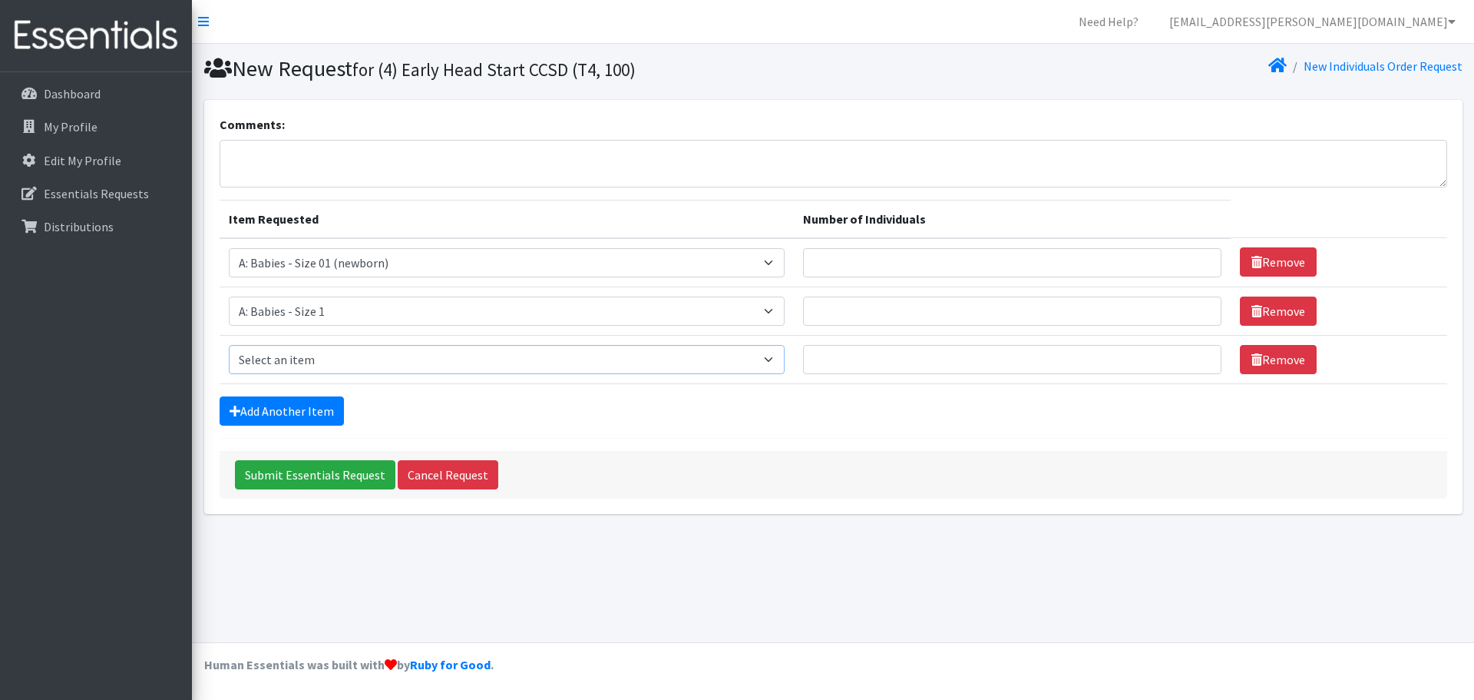
drag, startPoint x: 344, startPoint y: 358, endPoint x: 348, endPoint y: 346, distance: 12.9
click at [344, 358] on select "Select an item A: Babies - Size 0 (Preemie) A: Babies - Size 01 (newborn) A: Ba…" at bounding box center [507, 359] width 556 height 29
select select "5613"
click at [229, 345] on select "Select an item A: Babies - Size 0 (Preemie) A: Babies - Size 01 (newborn) A: Ba…" at bounding box center [507, 359] width 556 height 29
click at [305, 417] on link "Add Another Item" at bounding box center [282, 410] width 124 height 29
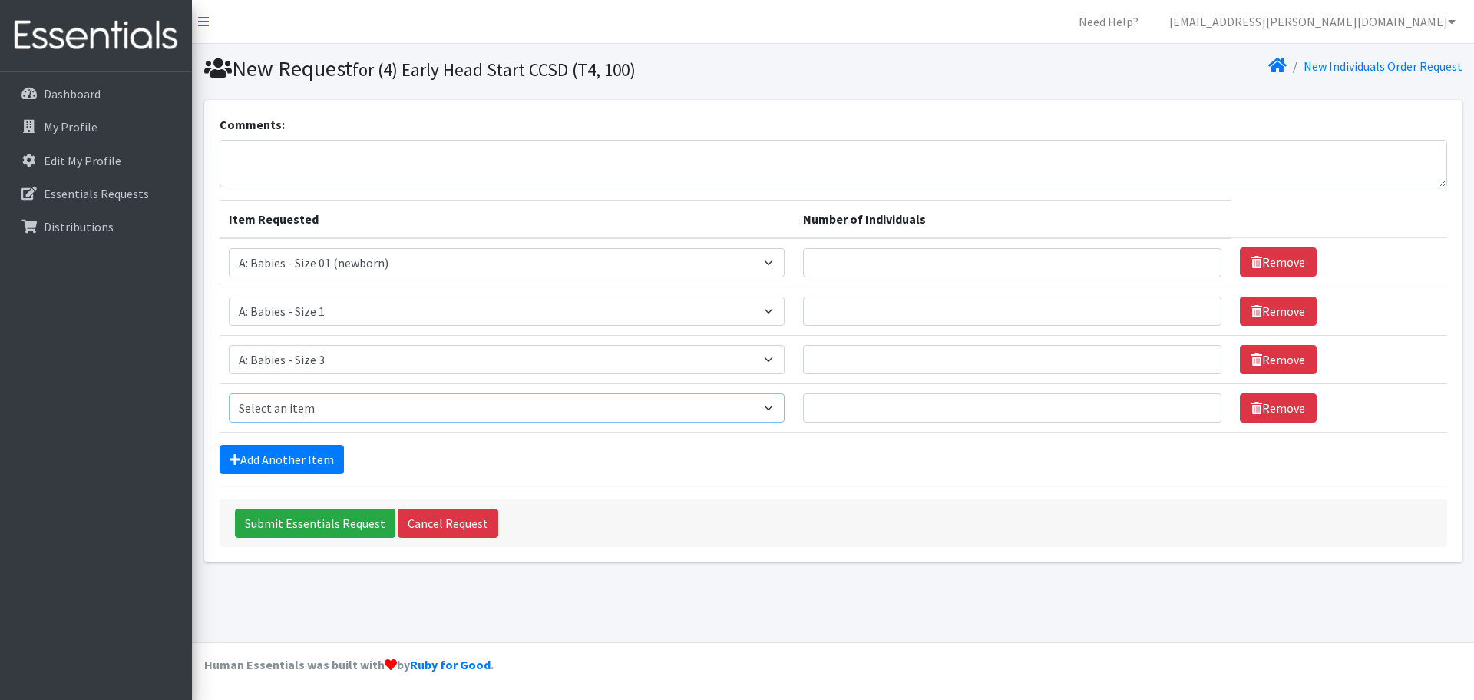
click at [341, 417] on select "Select an item A: Babies - Size 0 (Preemie) A: Babies - Size 01 (newborn) A: Ba…" at bounding box center [507, 407] width 556 height 29
select select "5616"
click at [229, 393] on select "Select an item A: Babies - Size 0 (Preemie) A: Babies - Size 01 (newborn) A: Ba…" at bounding box center [507, 407] width 556 height 29
click at [290, 455] on link "Add Another Item" at bounding box center [282, 459] width 124 height 29
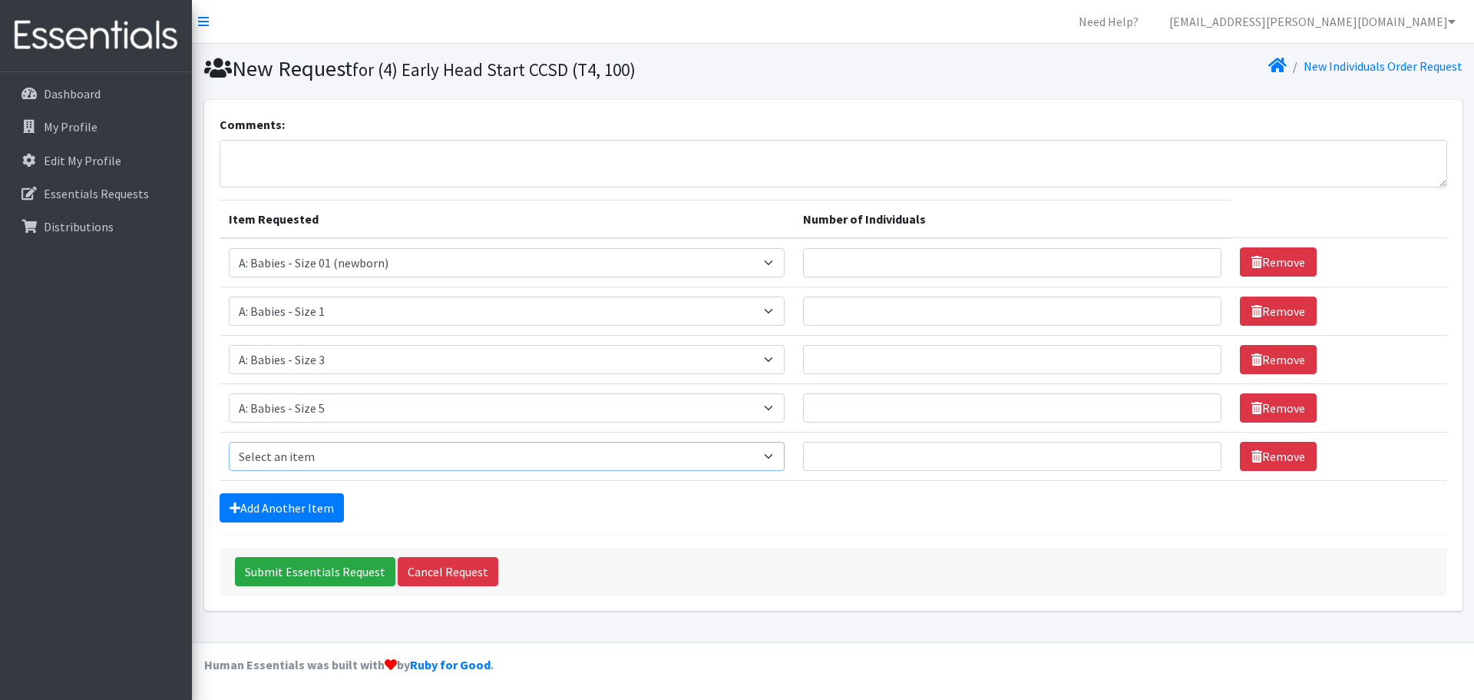
click at [338, 446] on select "Select an item A: Babies - Size 0 (Preemie) A: Babies - Size 01 (newborn) A: Ba…" at bounding box center [507, 456] width 556 height 29
select select "8888"
click at [229, 442] on select "Select an item A: Babies - Size 0 (Preemie) A: Babies - Size 01 (newborn) A: Ba…" at bounding box center [507, 456] width 556 height 29
click at [304, 509] on link "Add Another Item" at bounding box center [282, 507] width 124 height 29
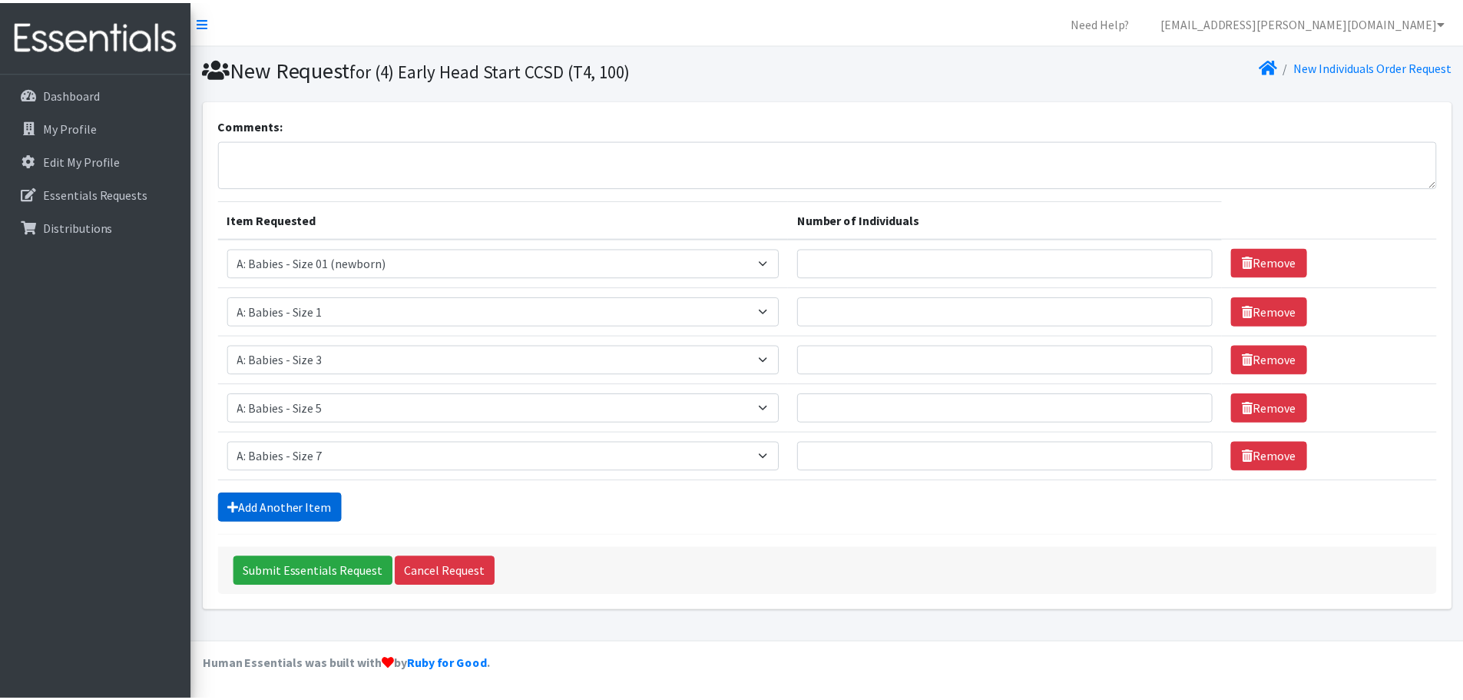
scroll to position [29, 0]
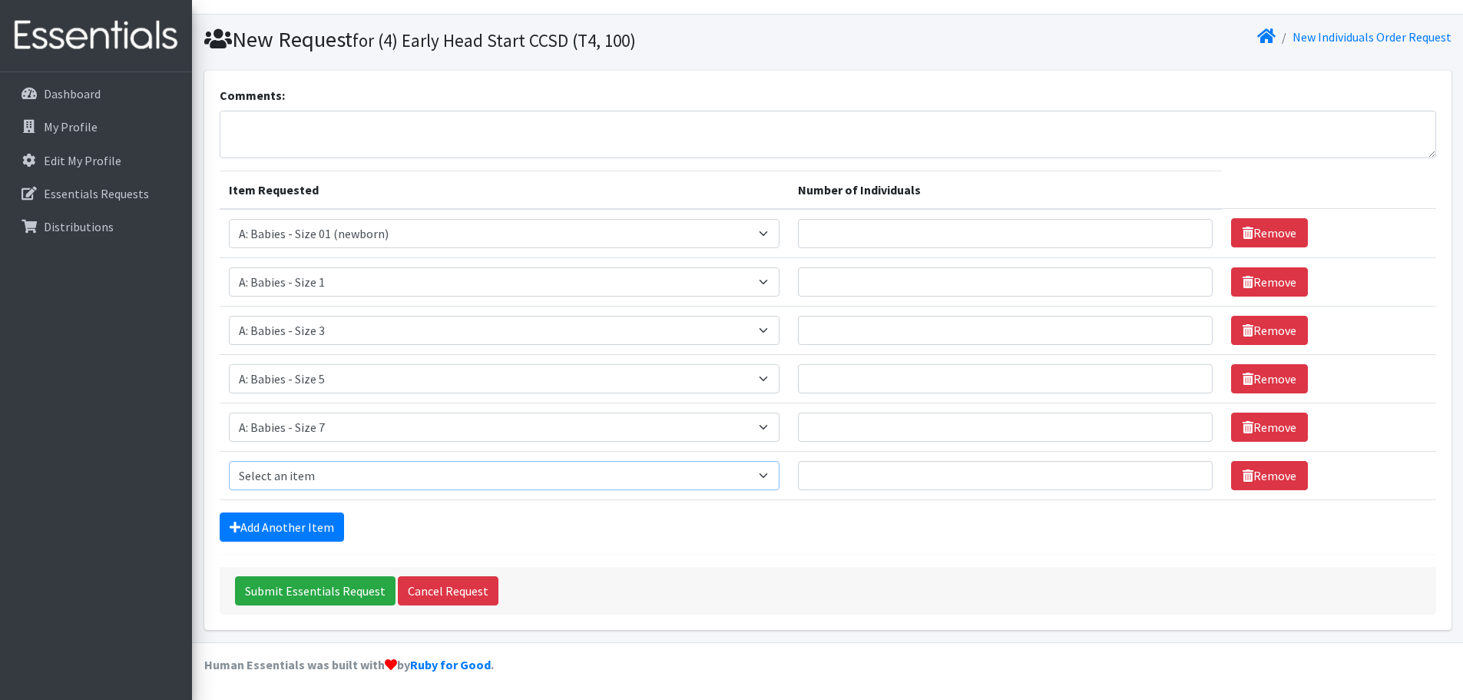
click at [339, 474] on select "Select an item A: Babies - Size 0 (Preemie) A: Babies - Size 01 (newborn) A: Ba…" at bounding box center [504, 475] width 551 height 29
select select "8889"
click at [229, 461] on select "Select an item A: Babies - Size 0 (Preemie) A: Babies - Size 01 (newborn) A: Ba…" at bounding box center [504, 475] width 551 height 29
click at [952, 232] on input "Number of Individuals" at bounding box center [1005, 233] width 415 height 29
type input "10"
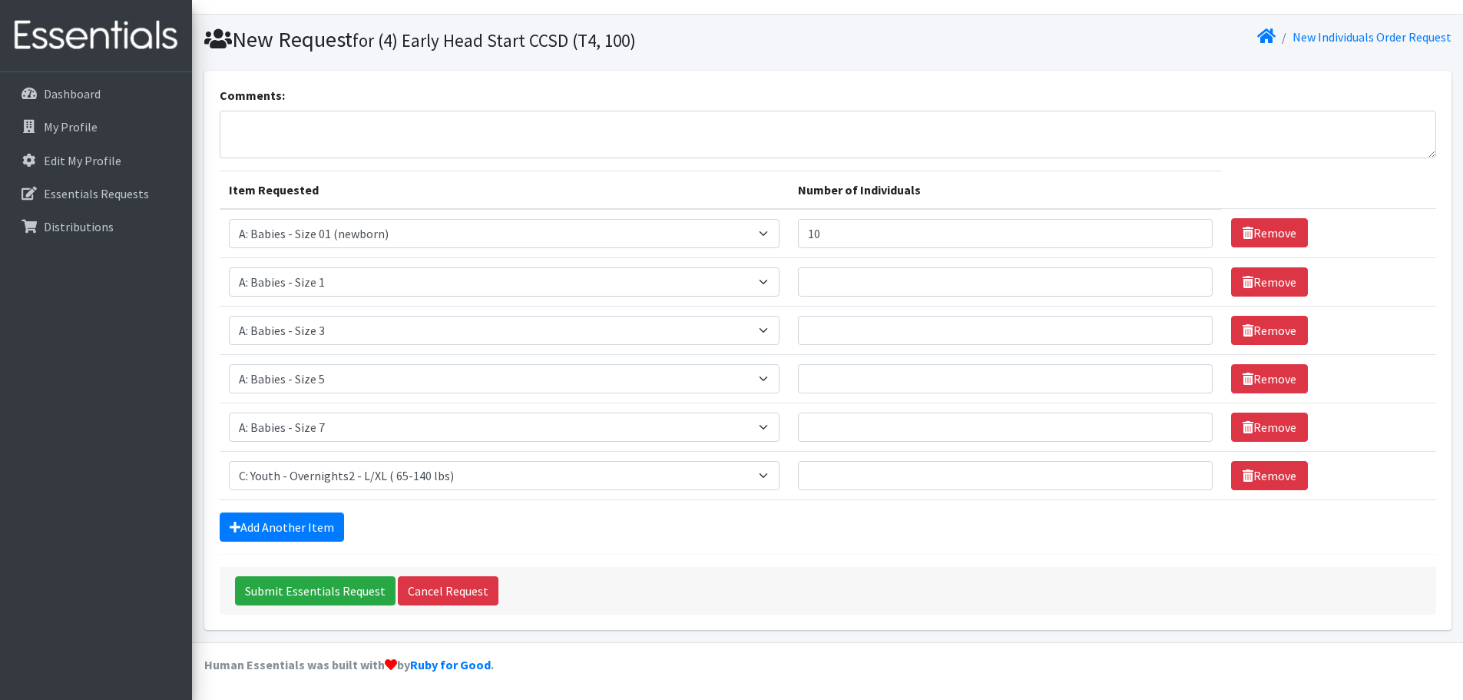
click at [905, 264] on td "Number of Individuals" at bounding box center [1005, 281] width 433 height 48
click at [902, 273] on input "Number of Individuals" at bounding box center [1005, 281] width 415 height 29
type input "10"
click at [872, 326] on input "Number of Individuals" at bounding box center [1005, 330] width 415 height 29
type input "10"
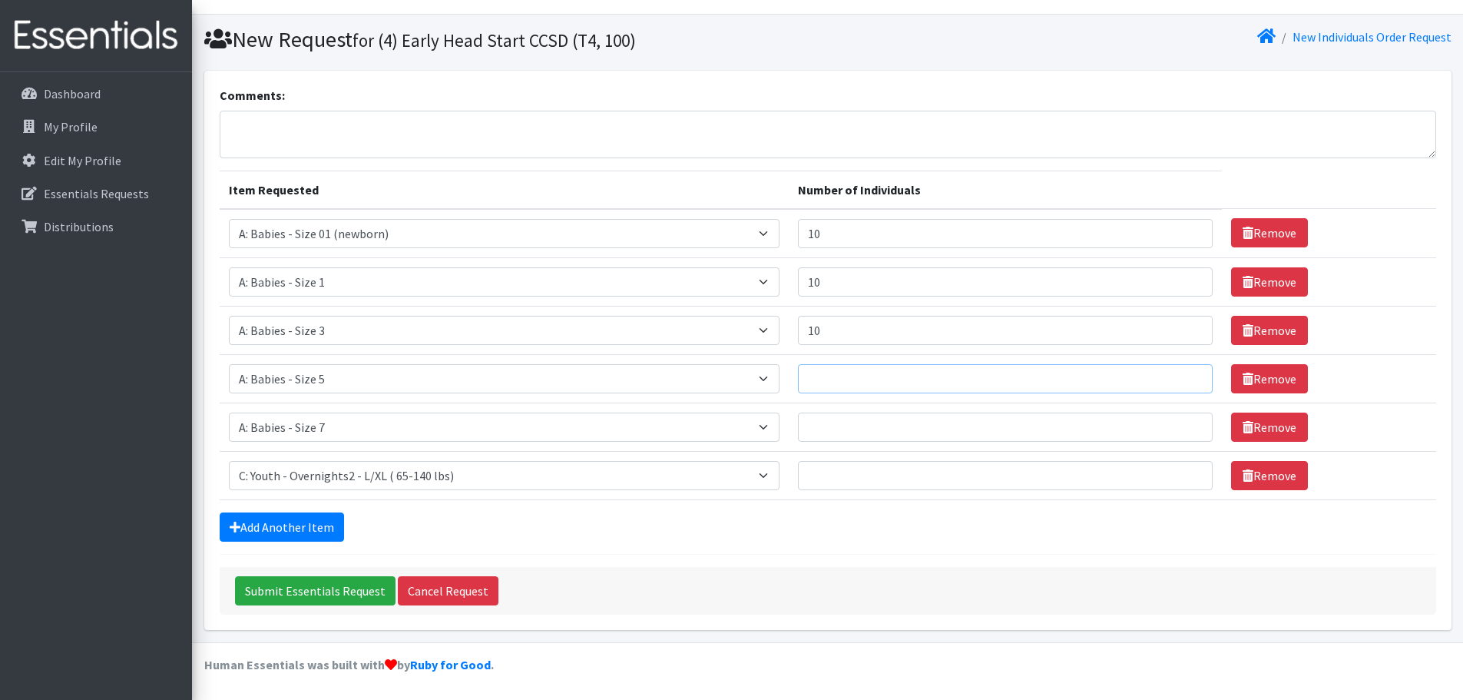
click at [863, 378] on input "Number of Individuals" at bounding box center [1005, 378] width 415 height 29
type input "30"
click at [875, 424] on input "Number of Individuals" at bounding box center [1005, 426] width 415 height 29
type input "2"
type input "1"
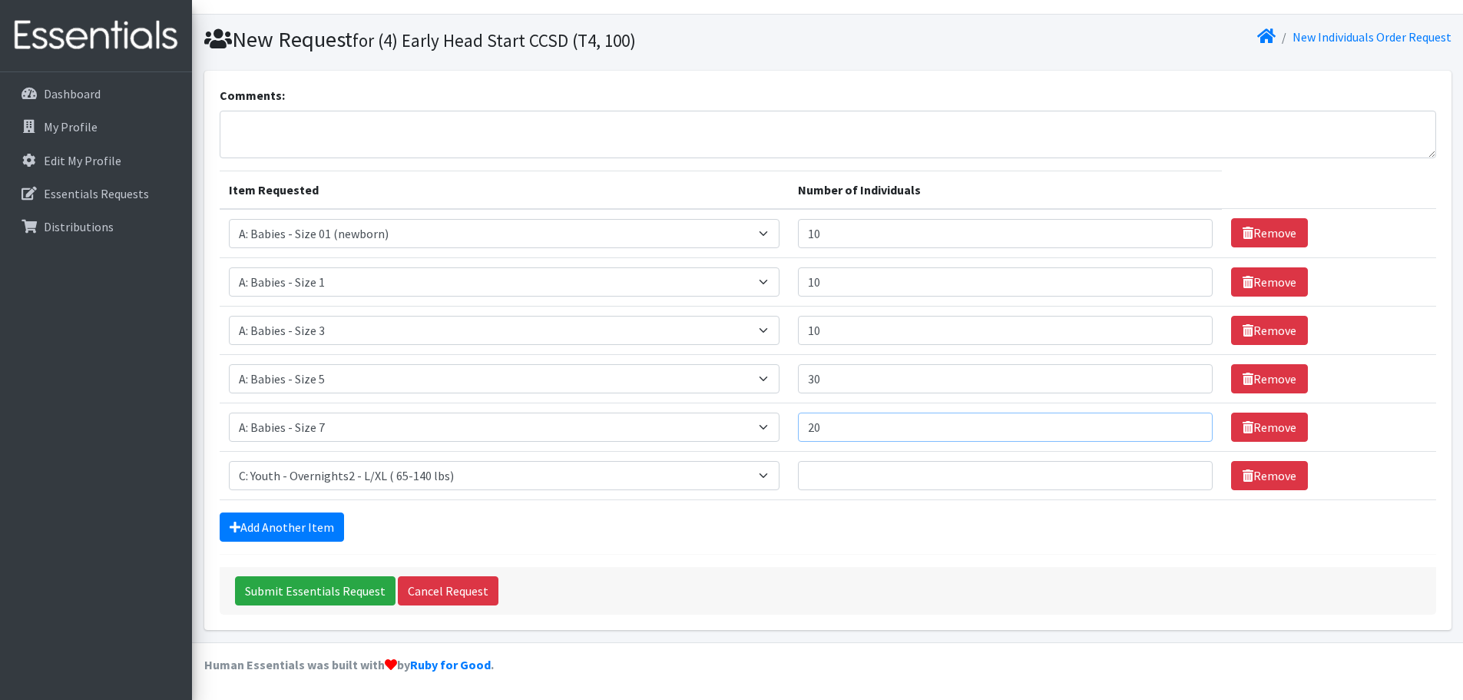
type input "20"
click at [869, 479] on input "Number of Individuals" at bounding box center [1005, 475] width 415 height 29
type input "20"
click at [316, 588] on input "Submit Essentials Request" at bounding box center [315, 590] width 160 height 29
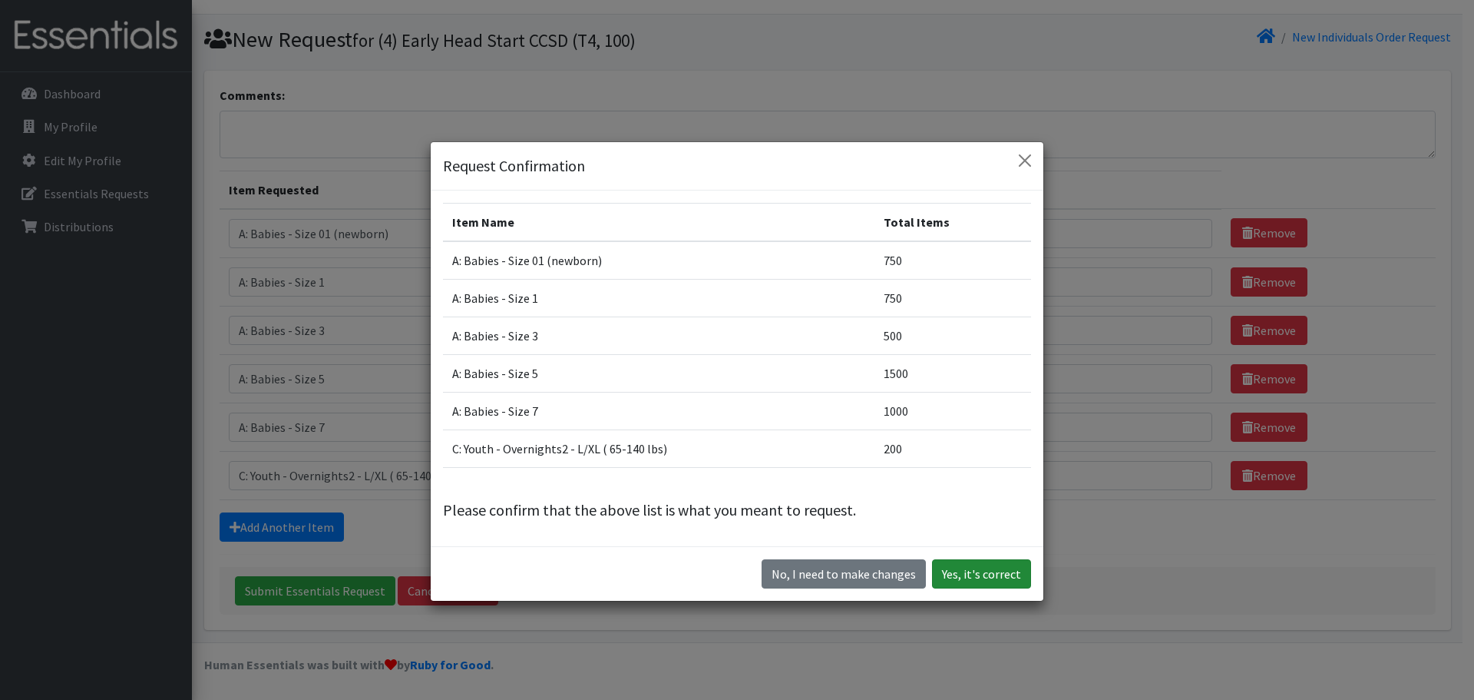
click at [957, 574] on button "Yes, it's correct" at bounding box center [981, 573] width 99 height 29
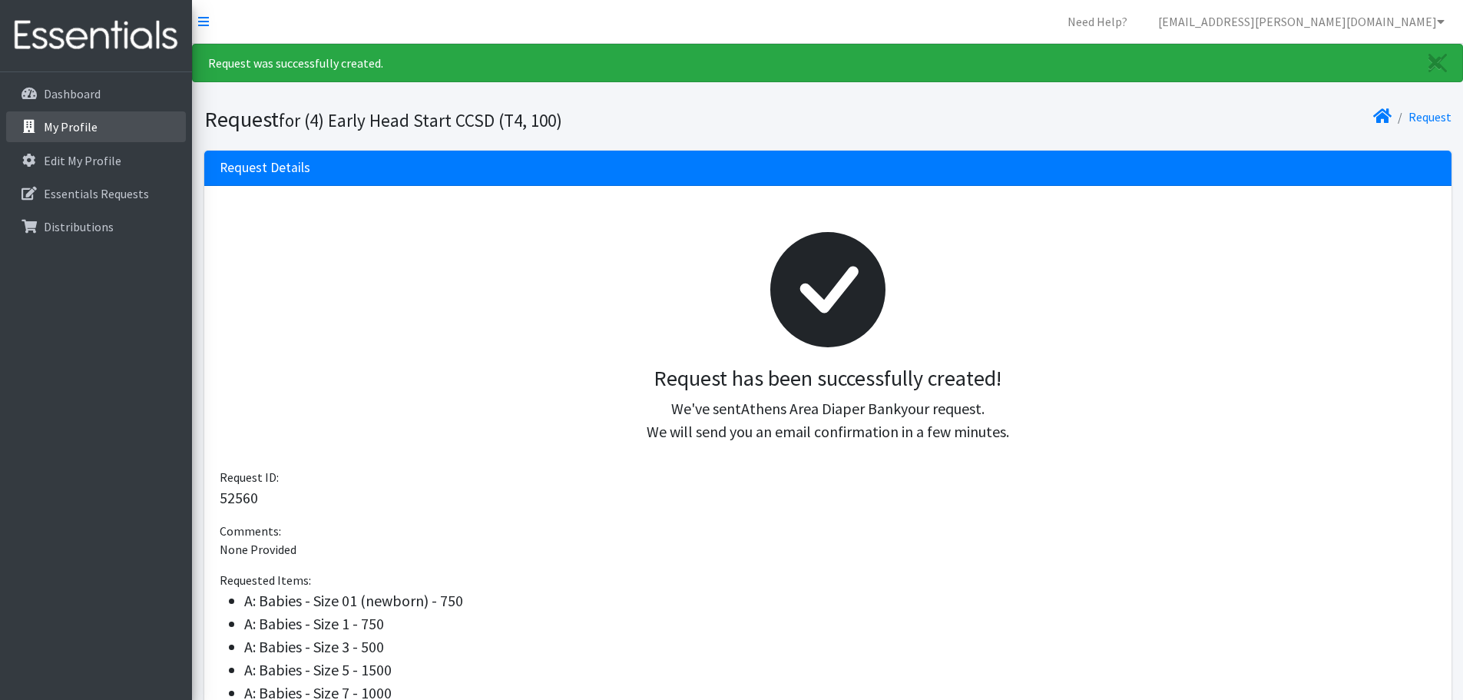
click at [68, 121] on p "My Profile" at bounding box center [71, 126] width 54 height 15
